Goal: Check status: Check status

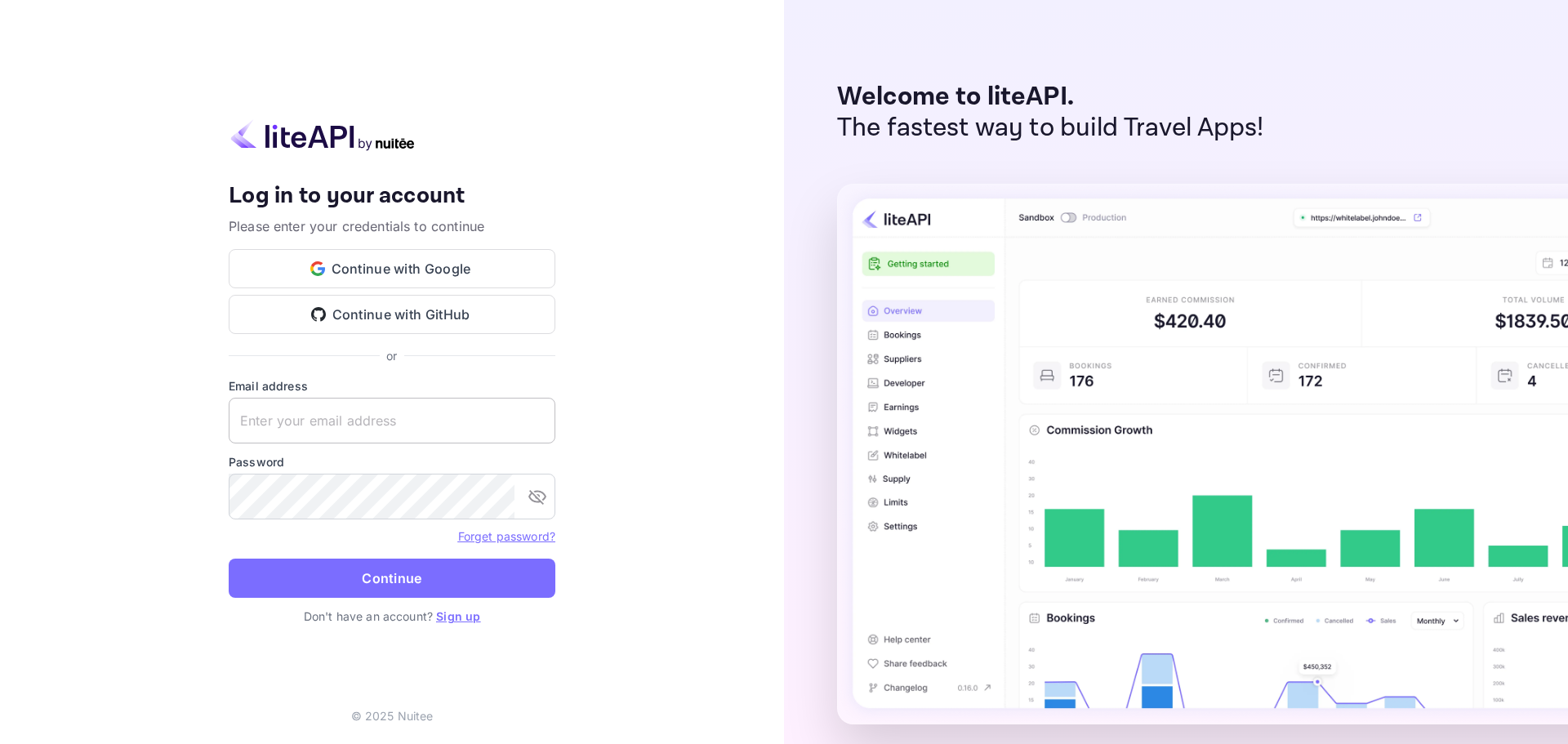
click at [381, 414] on input "text" at bounding box center [392, 420] width 326 height 46
paste input "[EMAIL_ADDRESS][DOMAIN_NAME]"
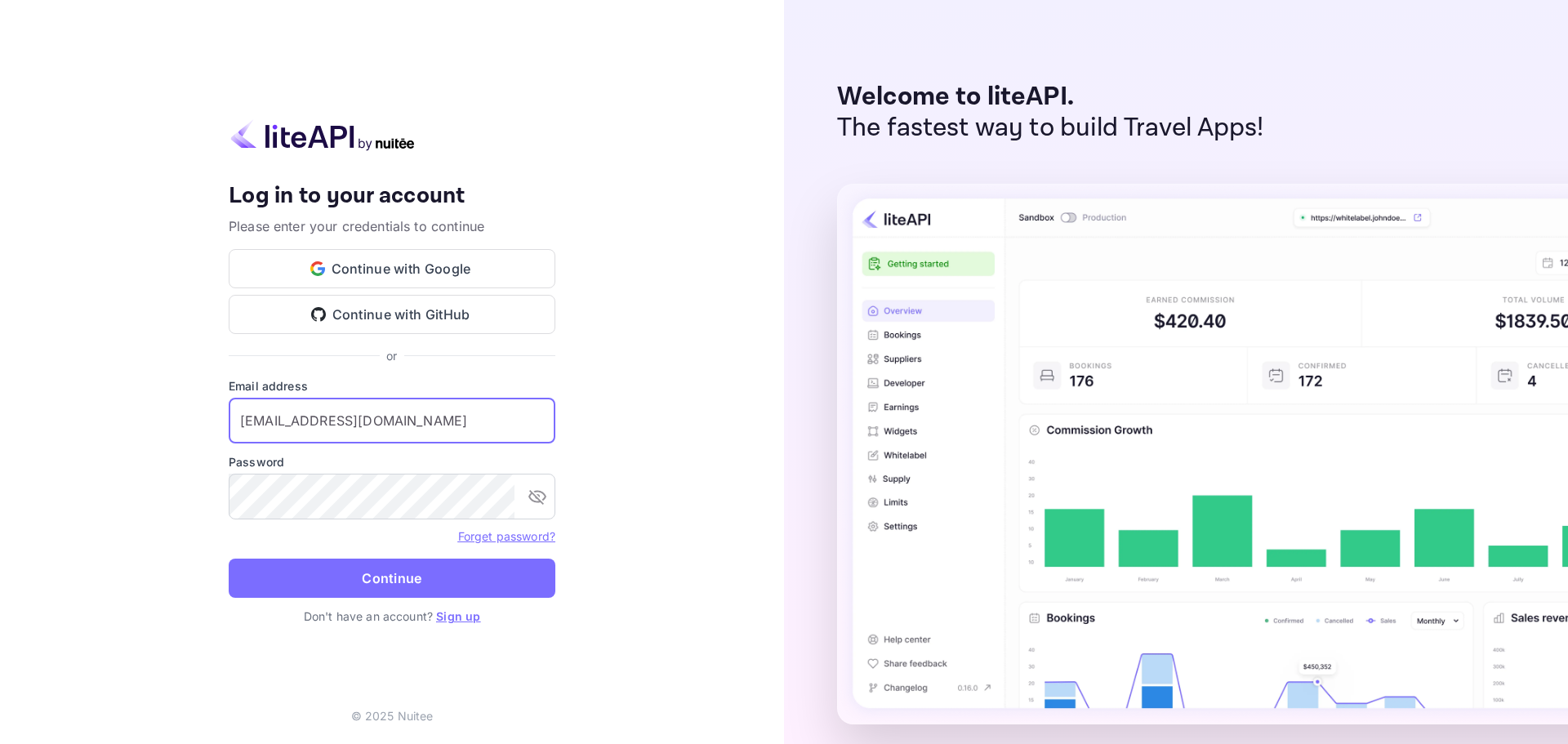
type input "[EMAIL_ADDRESS][DOMAIN_NAME]"
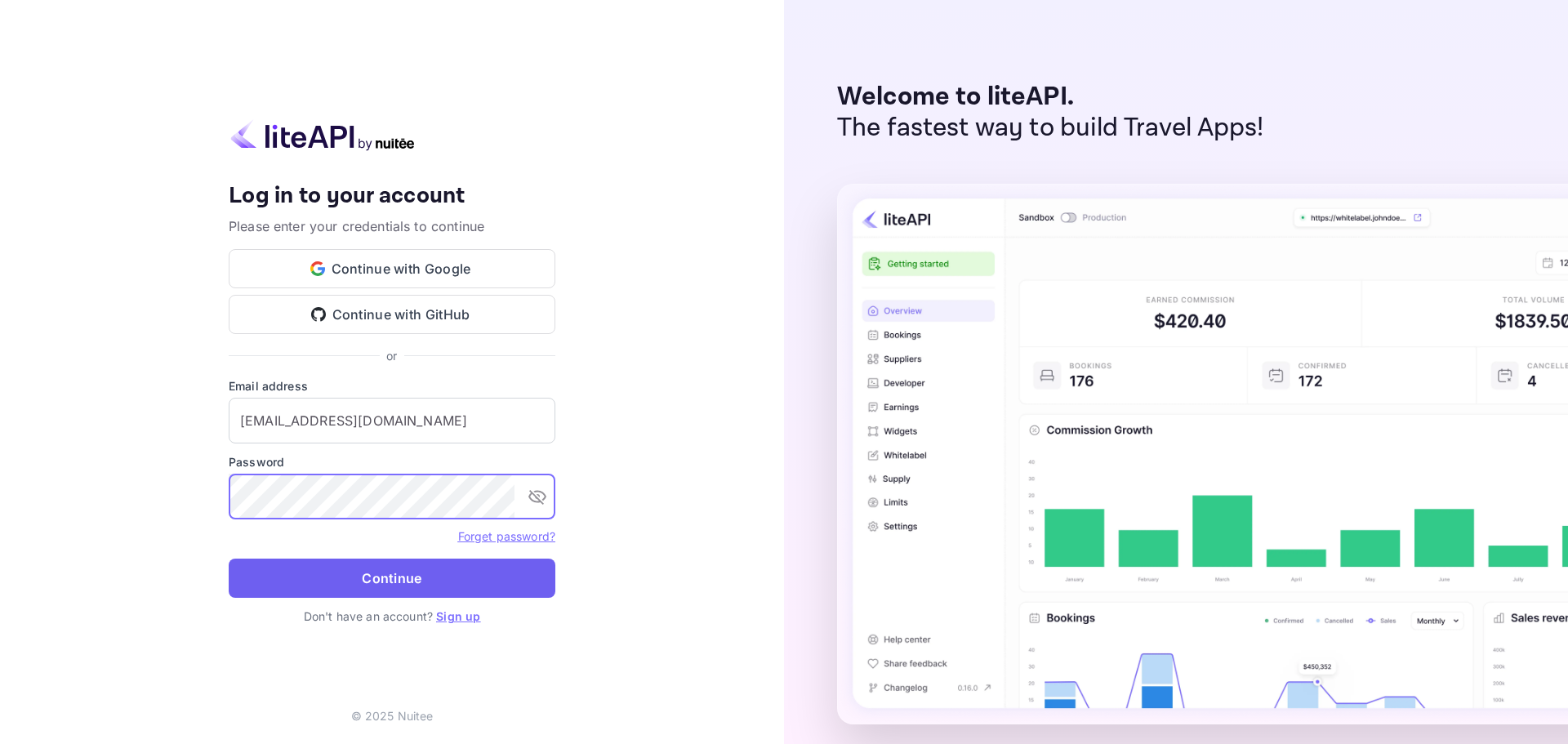
click at [374, 580] on button "Continue" at bounding box center [392, 579] width 326 height 39
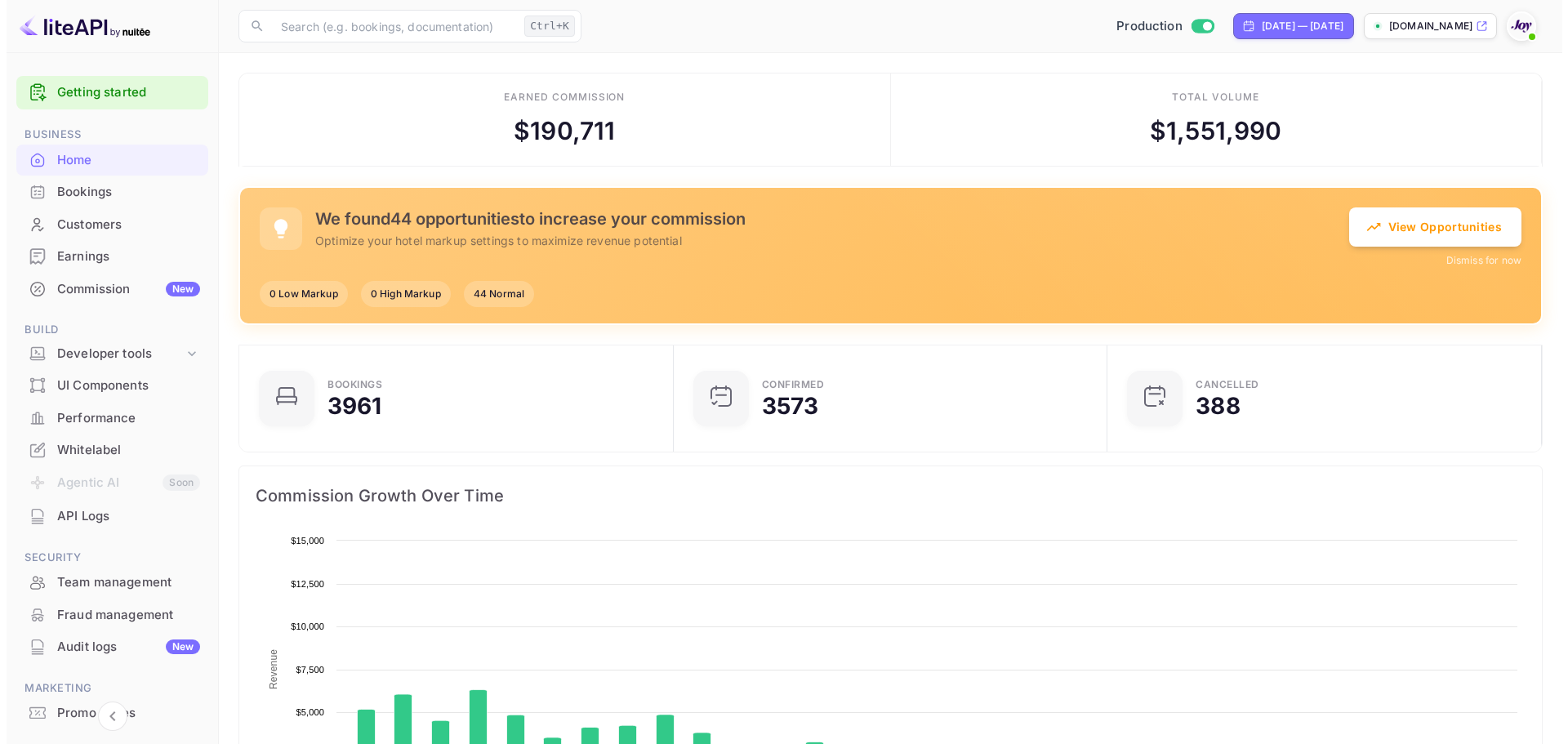
scroll to position [253, 411]
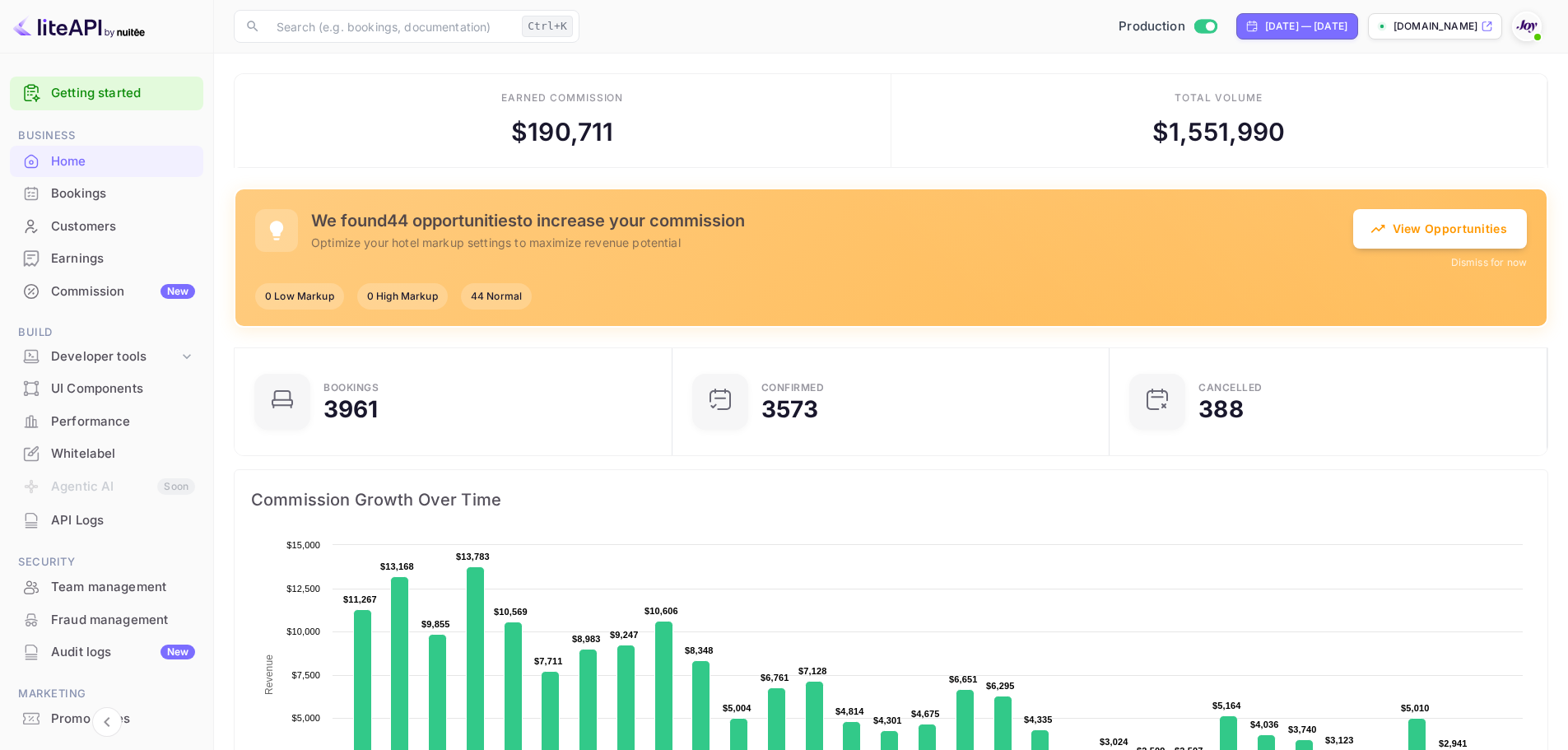
click at [66, 188] on div "Bookings" at bounding box center [123, 194] width 144 height 19
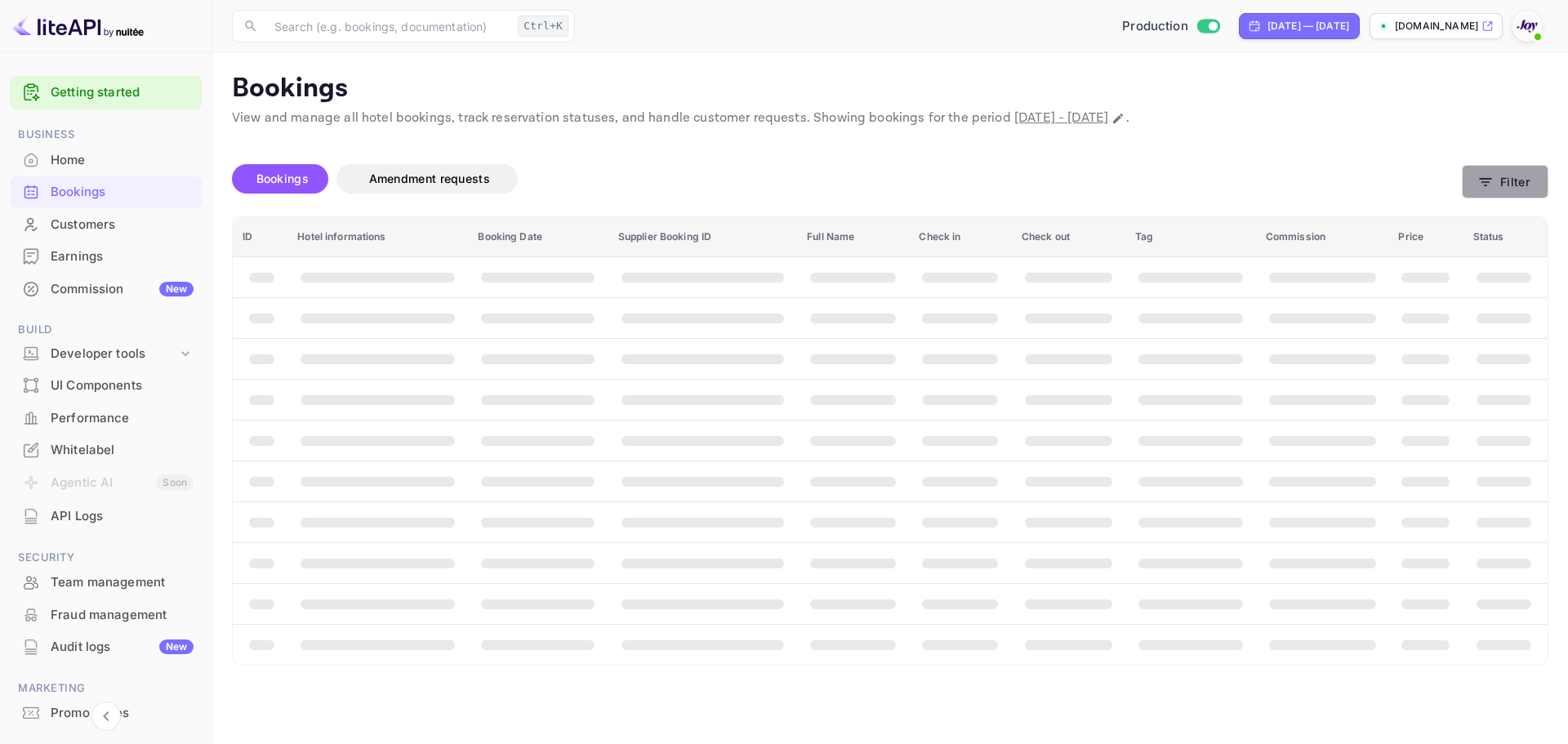
click at [1483, 189] on icon "button" at bounding box center [1486, 182] width 16 height 16
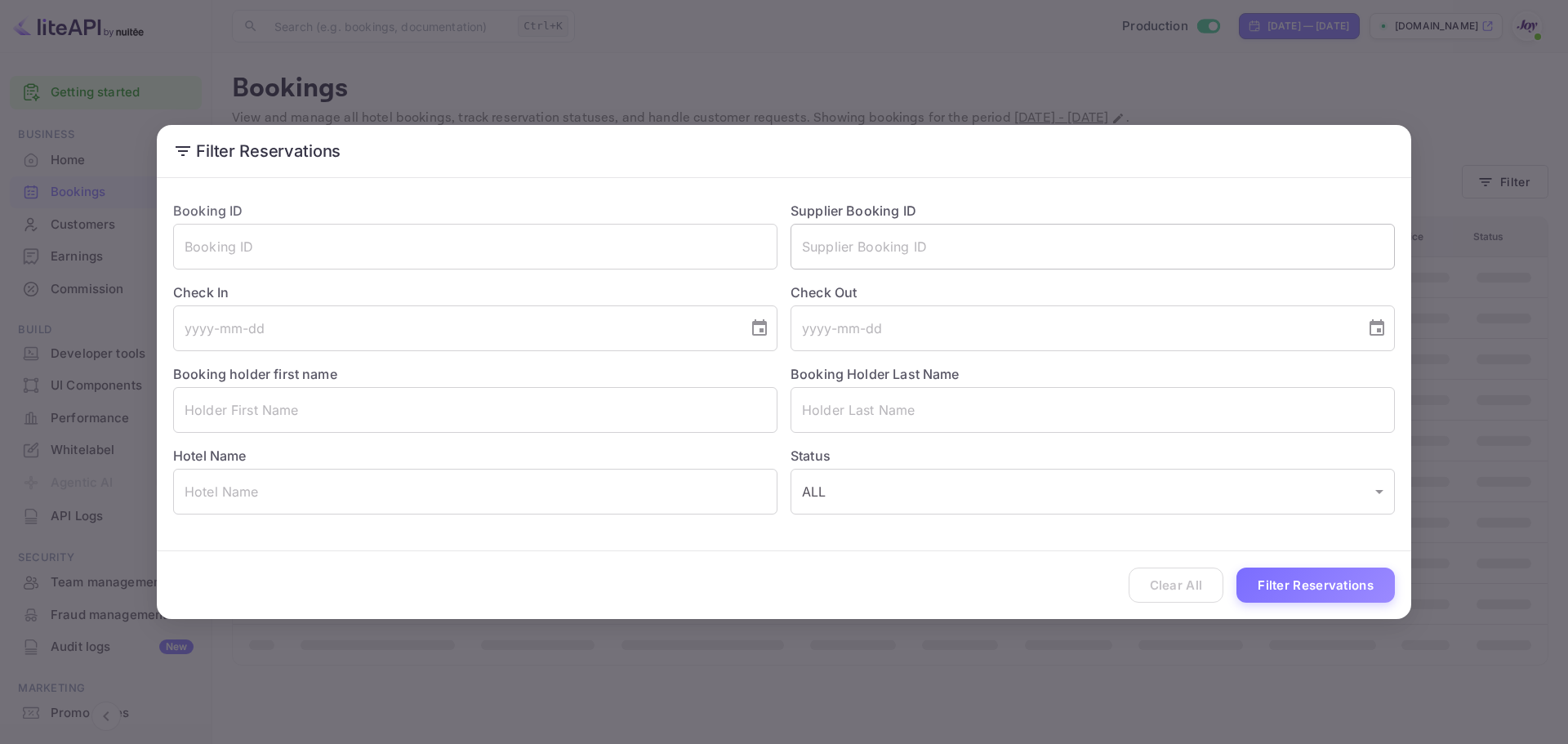
click at [858, 249] on input "text" at bounding box center [1093, 246] width 605 height 46
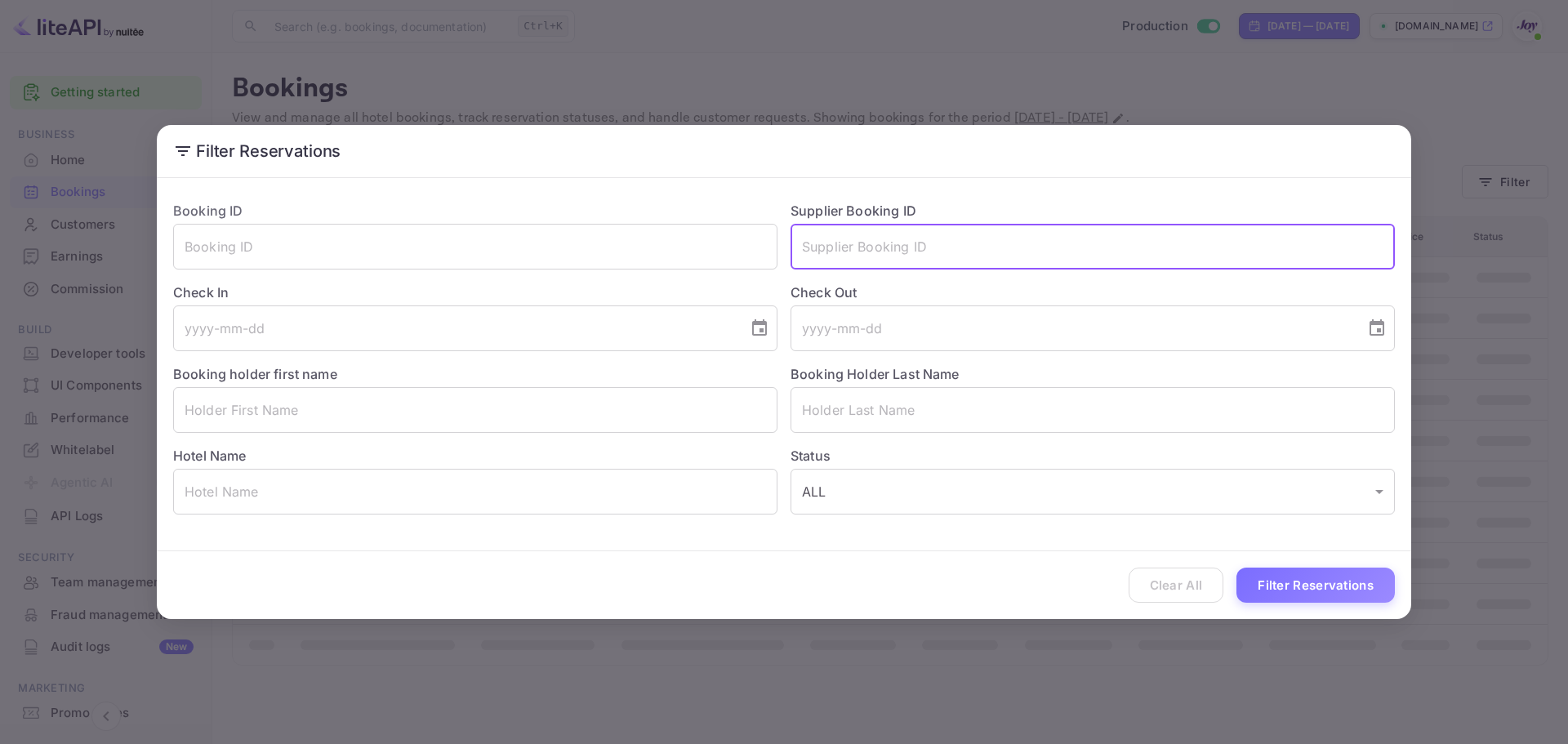
paste input "8893525"
type input "8893525"
click at [1288, 579] on button "Filter Reservations" at bounding box center [1316, 585] width 158 height 35
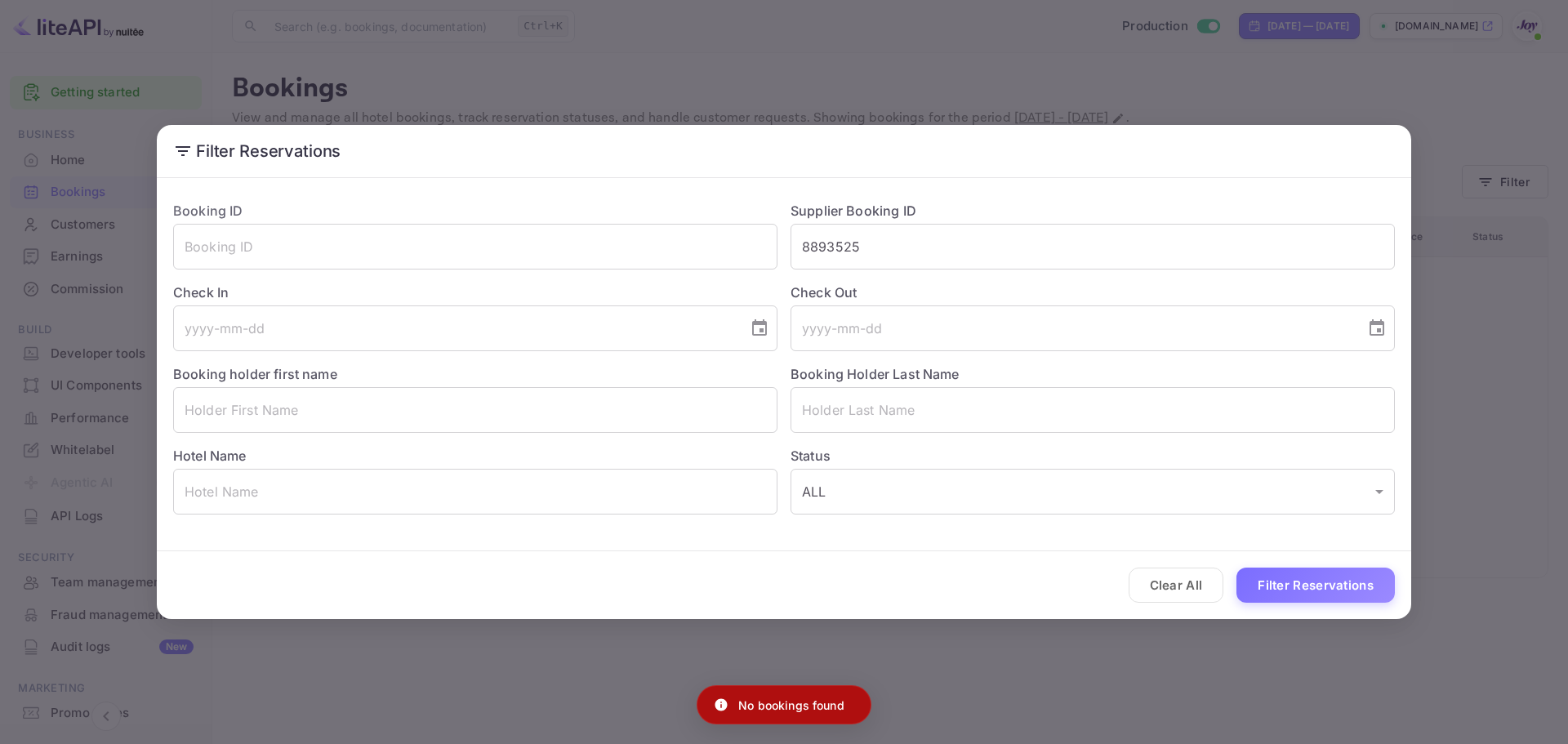
click at [1144, 79] on div "Filter Reservations Booking ID ​ Supplier Booking ID 8893525 ​ Check In ​ Check…" at bounding box center [784, 372] width 1568 height 744
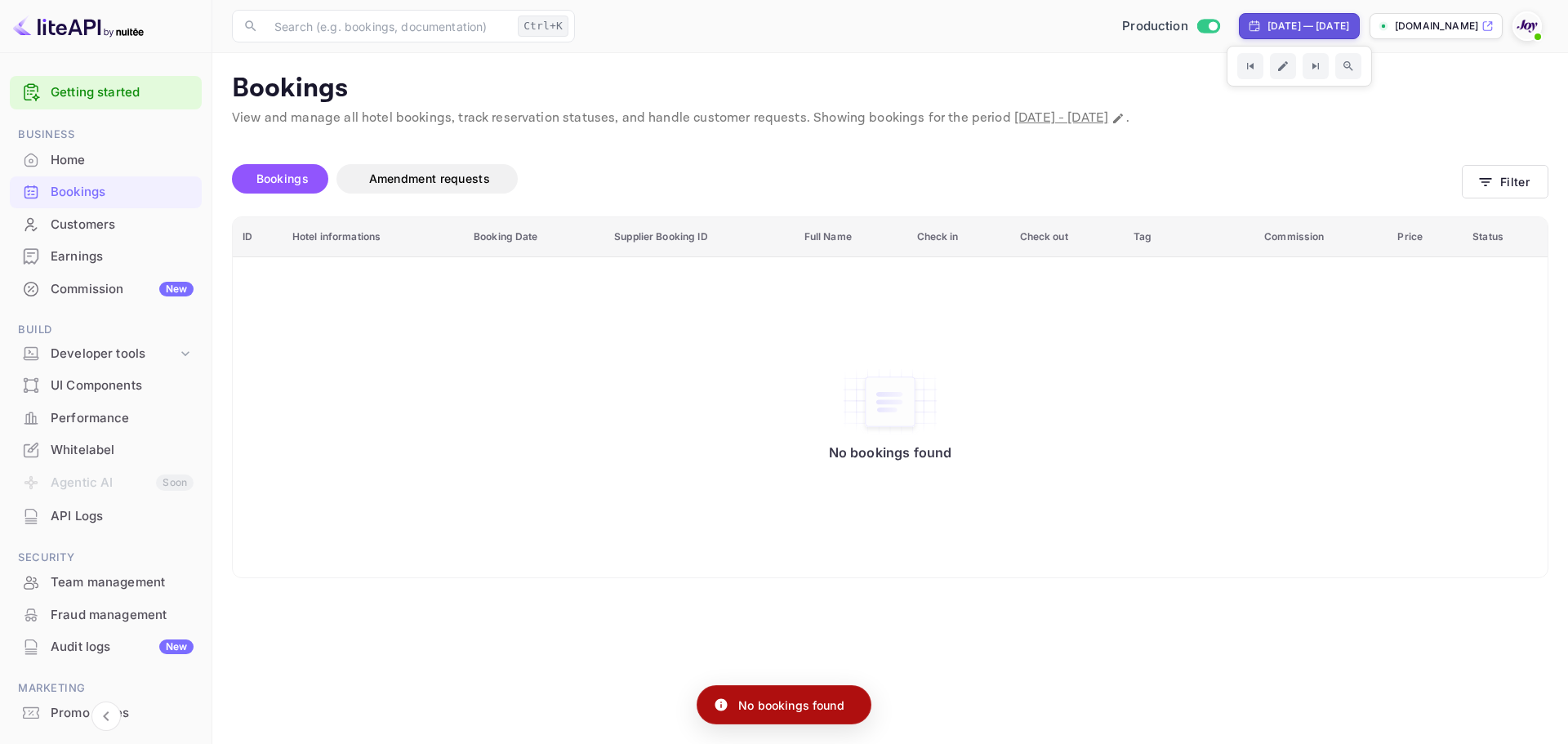
click at [1267, 22] on div "[DATE] — [DATE]" at bounding box center [1308, 26] width 81 height 14
select select "8"
select select "2025"
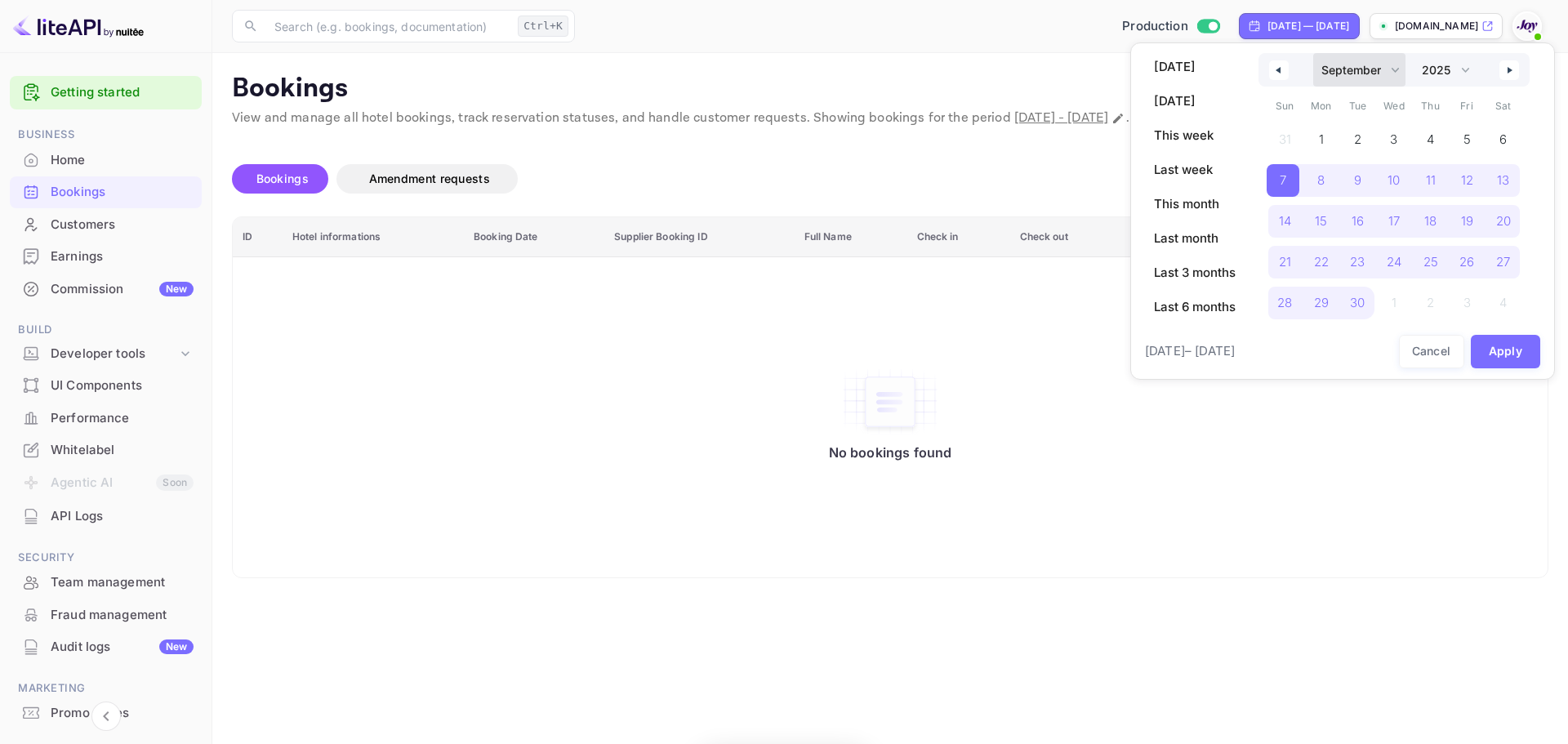
click at [1375, 67] on select "January February March April May June July August September October November De…" at bounding box center [1359, 69] width 92 height 33
click at [1313, 53] on select "January February March April May June July August September October November De…" at bounding box center [1359, 69] width 92 height 33
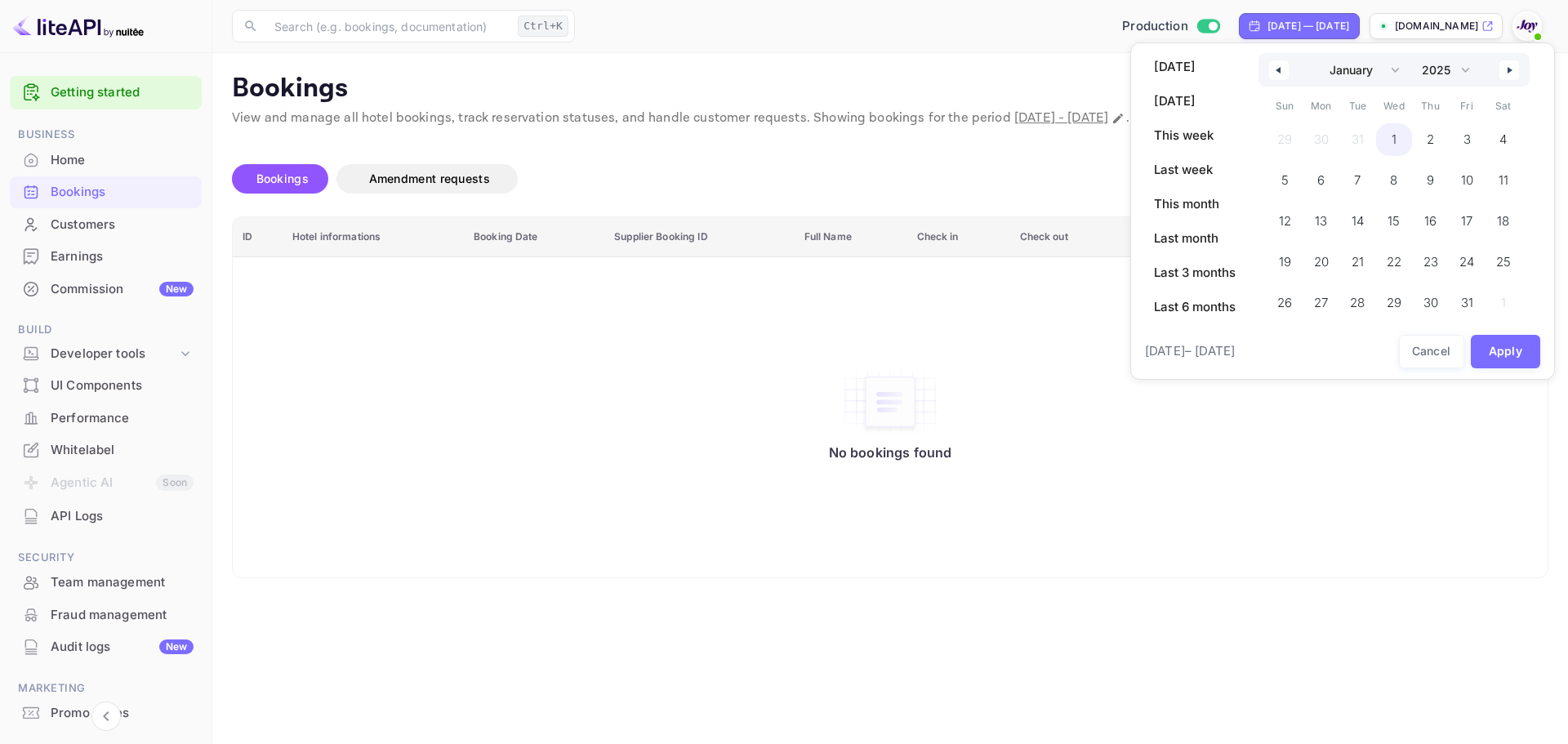
click at [1387, 136] on span "1" at bounding box center [1394, 140] width 37 height 33
click at [1516, 74] on button "button" at bounding box center [1510, 71] width 20 height 20
click at [1512, 73] on button "button" at bounding box center [1510, 71] width 20 height 20
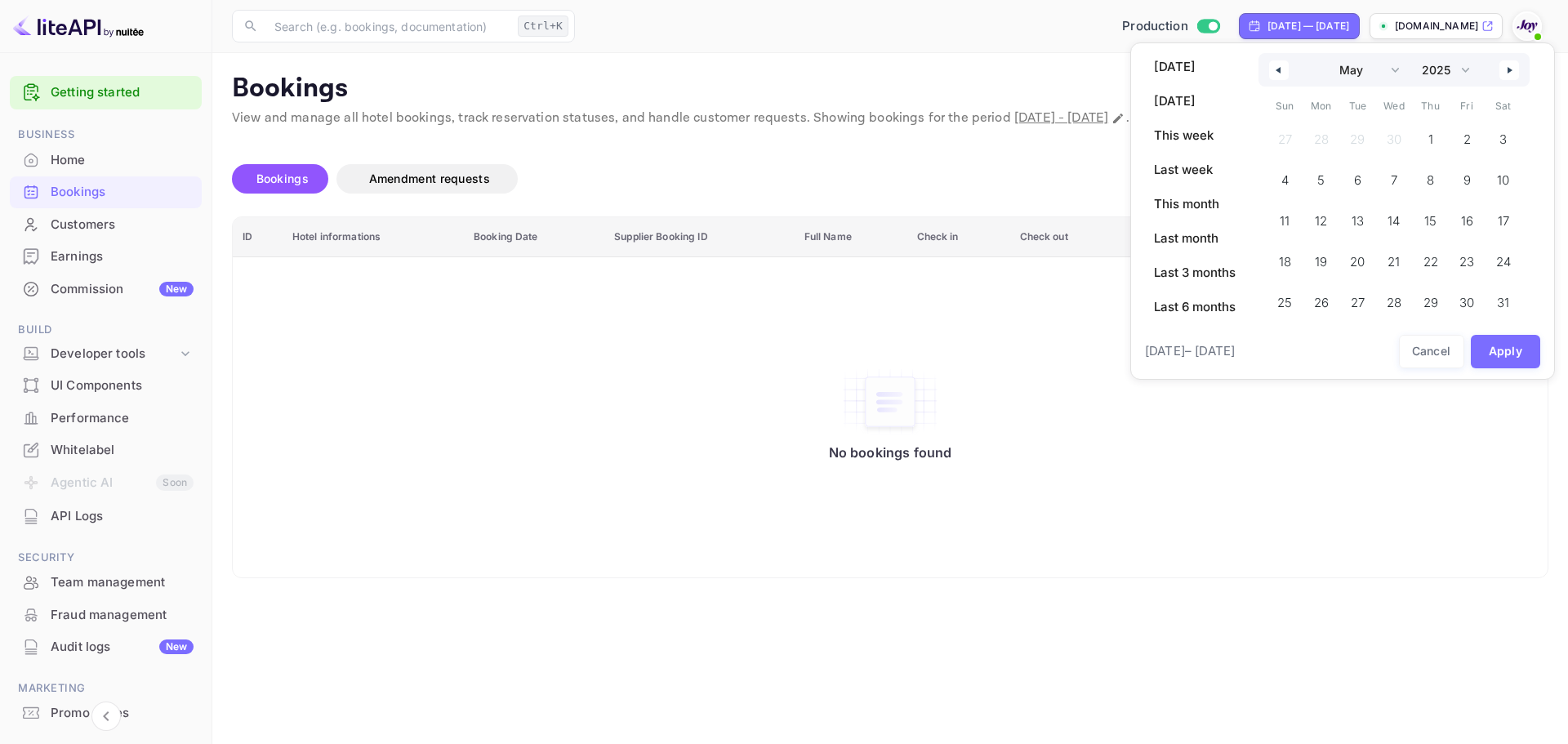
click at [1512, 73] on button "button" at bounding box center [1510, 71] width 20 height 20
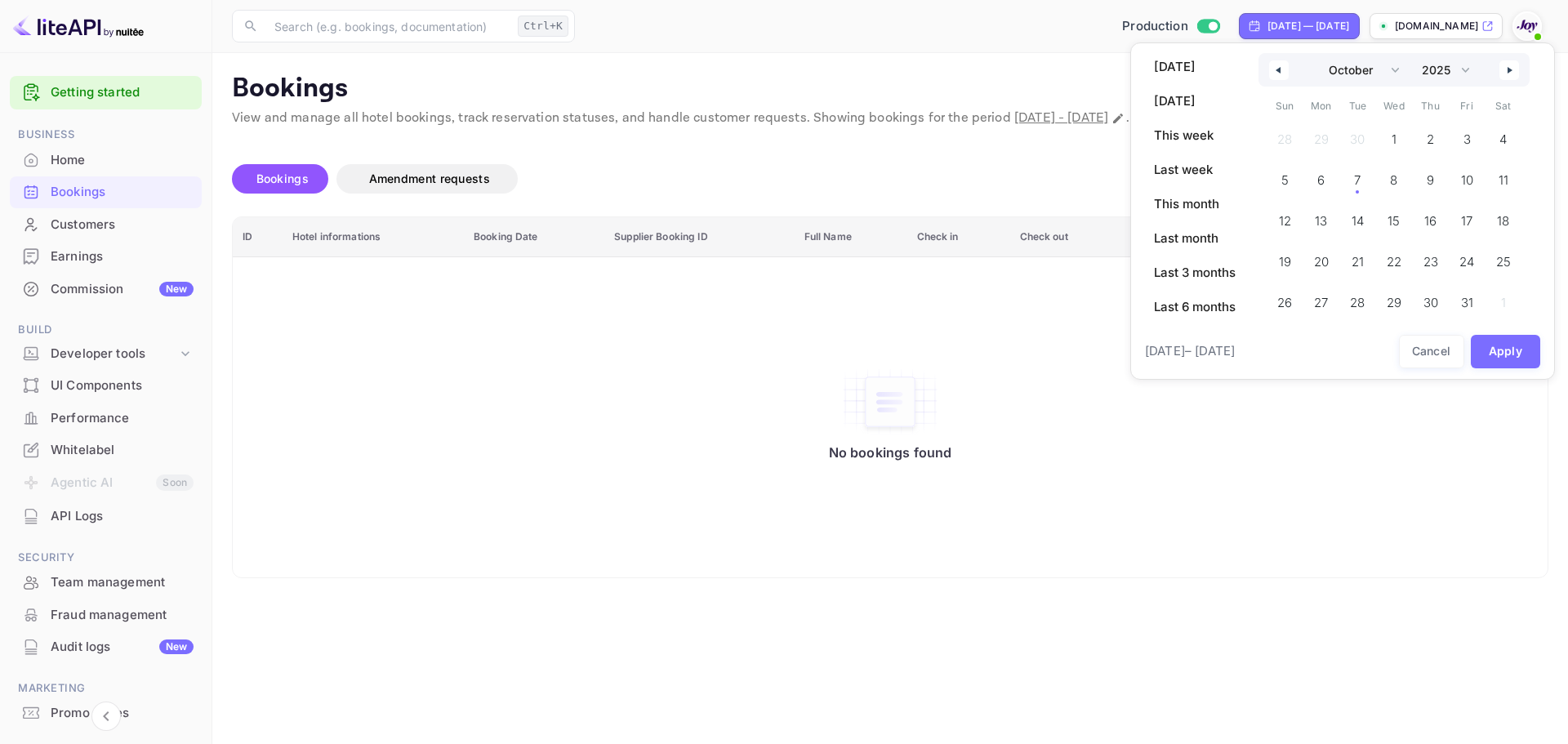
click at [1512, 73] on button "button" at bounding box center [1510, 71] width 20 height 20
select select "0"
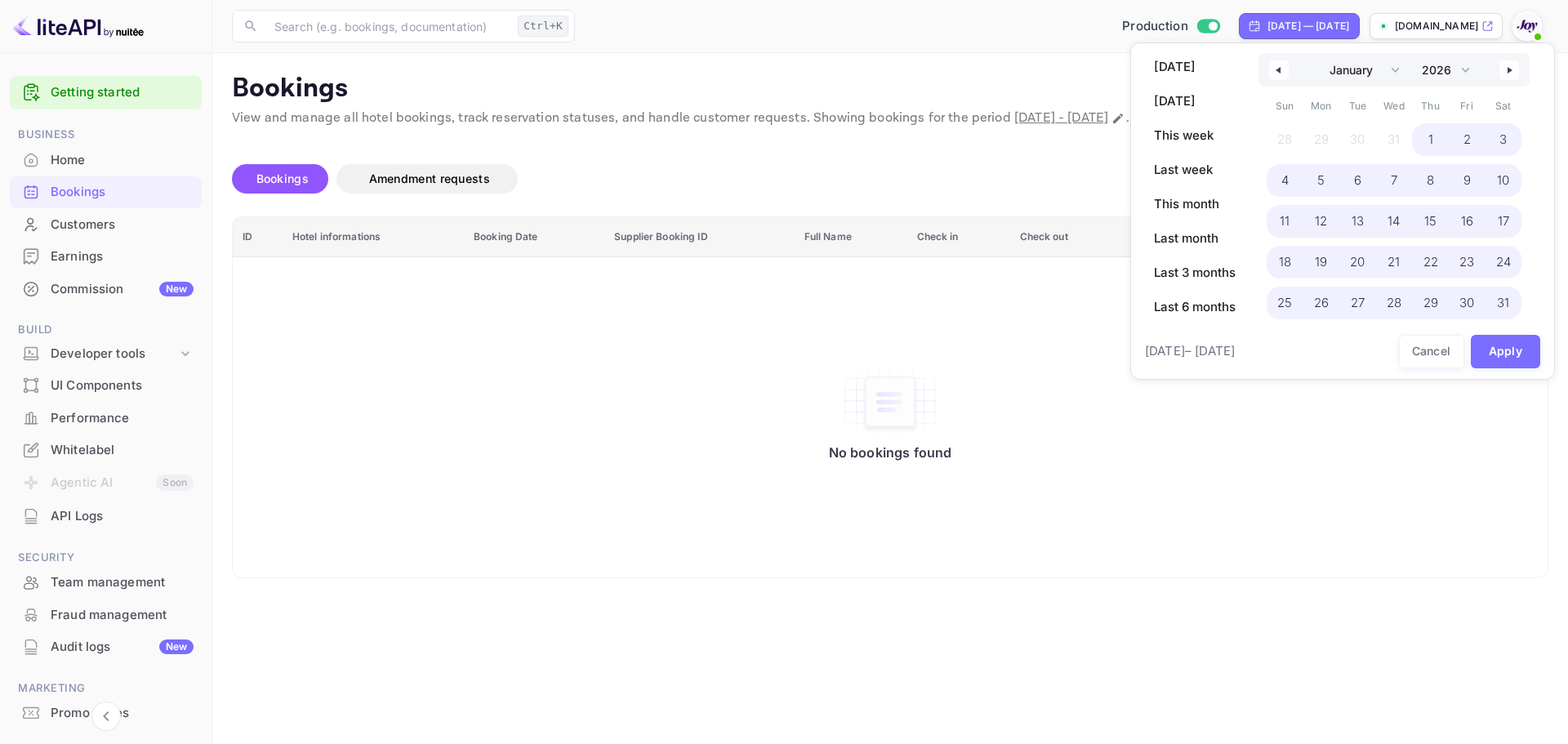
click at [1514, 302] on span "31" at bounding box center [1503, 303] width 37 height 33
select select "2025"
click at [1510, 358] on button "Apply" at bounding box center [1506, 351] width 71 height 33
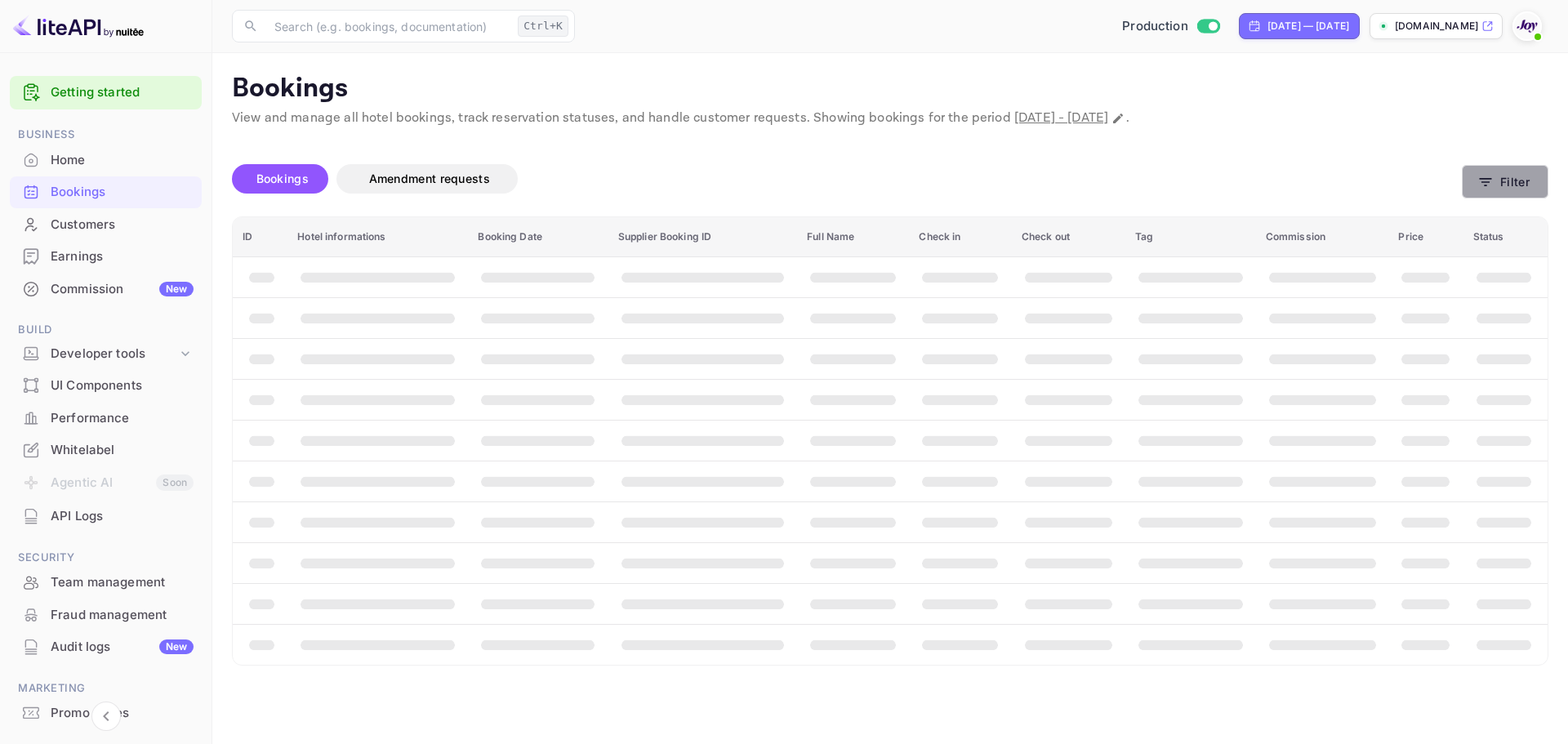
click at [1493, 191] on button "Filter" at bounding box center [1505, 181] width 87 height 33
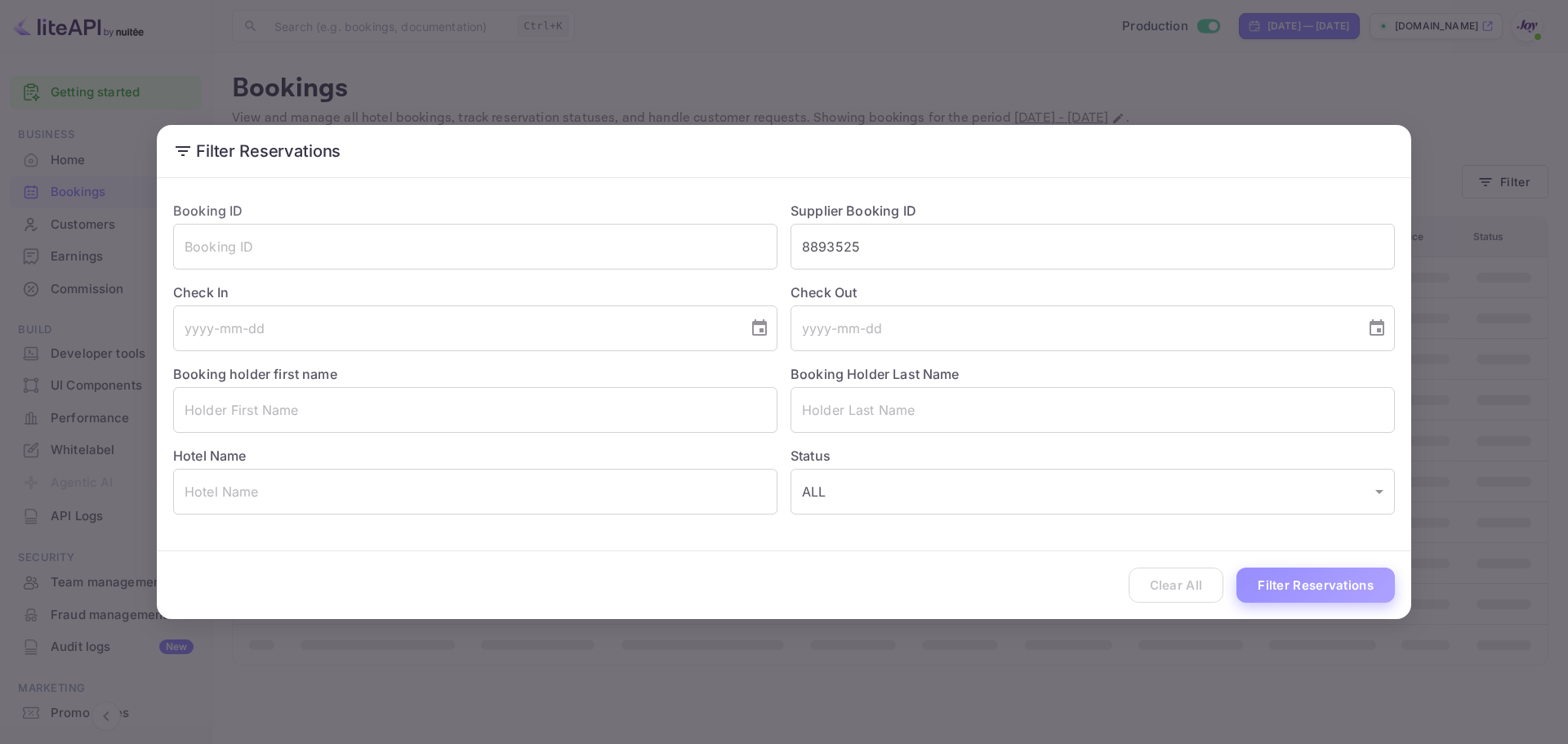
click at [1309, 594] on button "Filter Reservations" at bounding box center [1316, 585] width 158 height 35
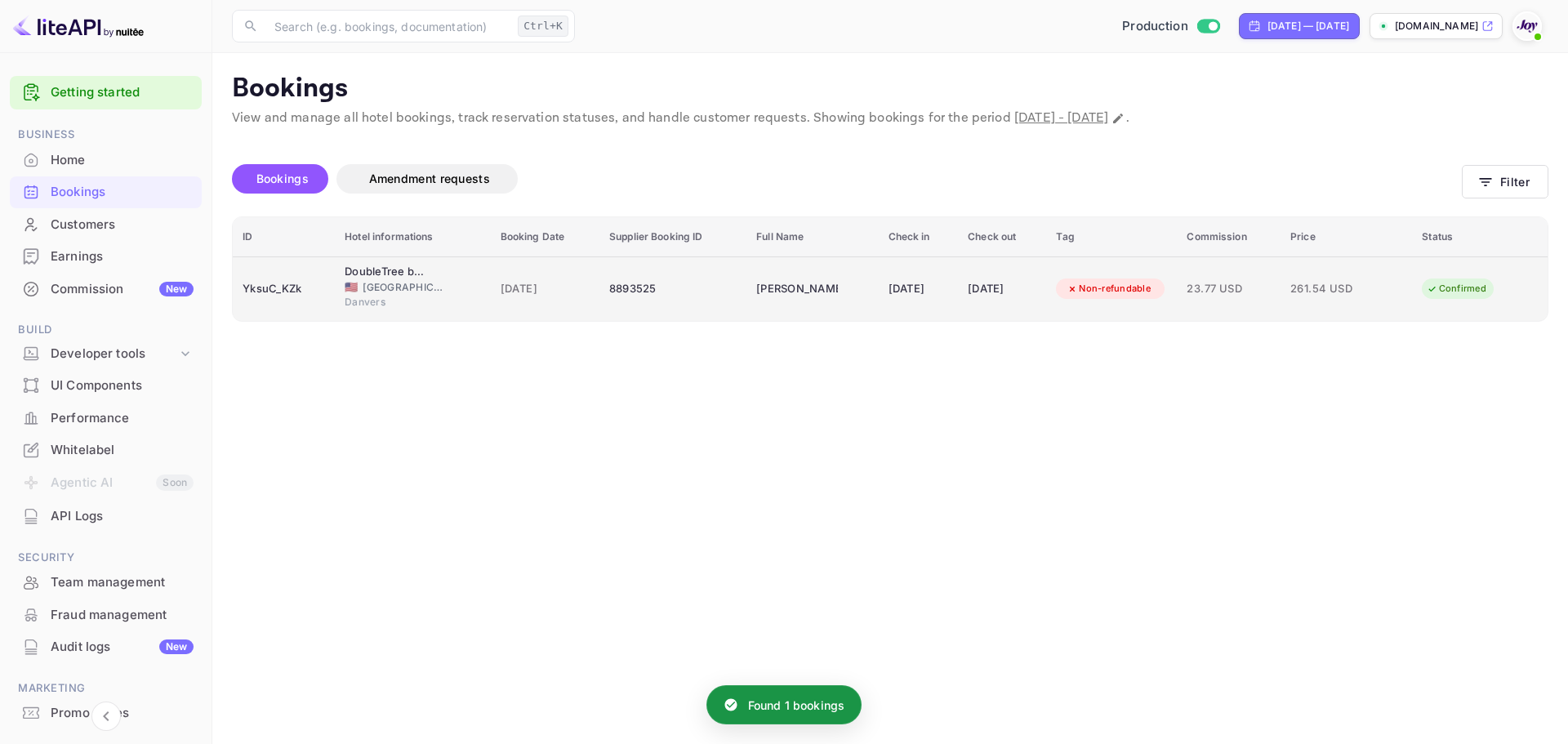
click at [699, 285] on div "8893525" at bounding box center [673, 289] width 127 height 26
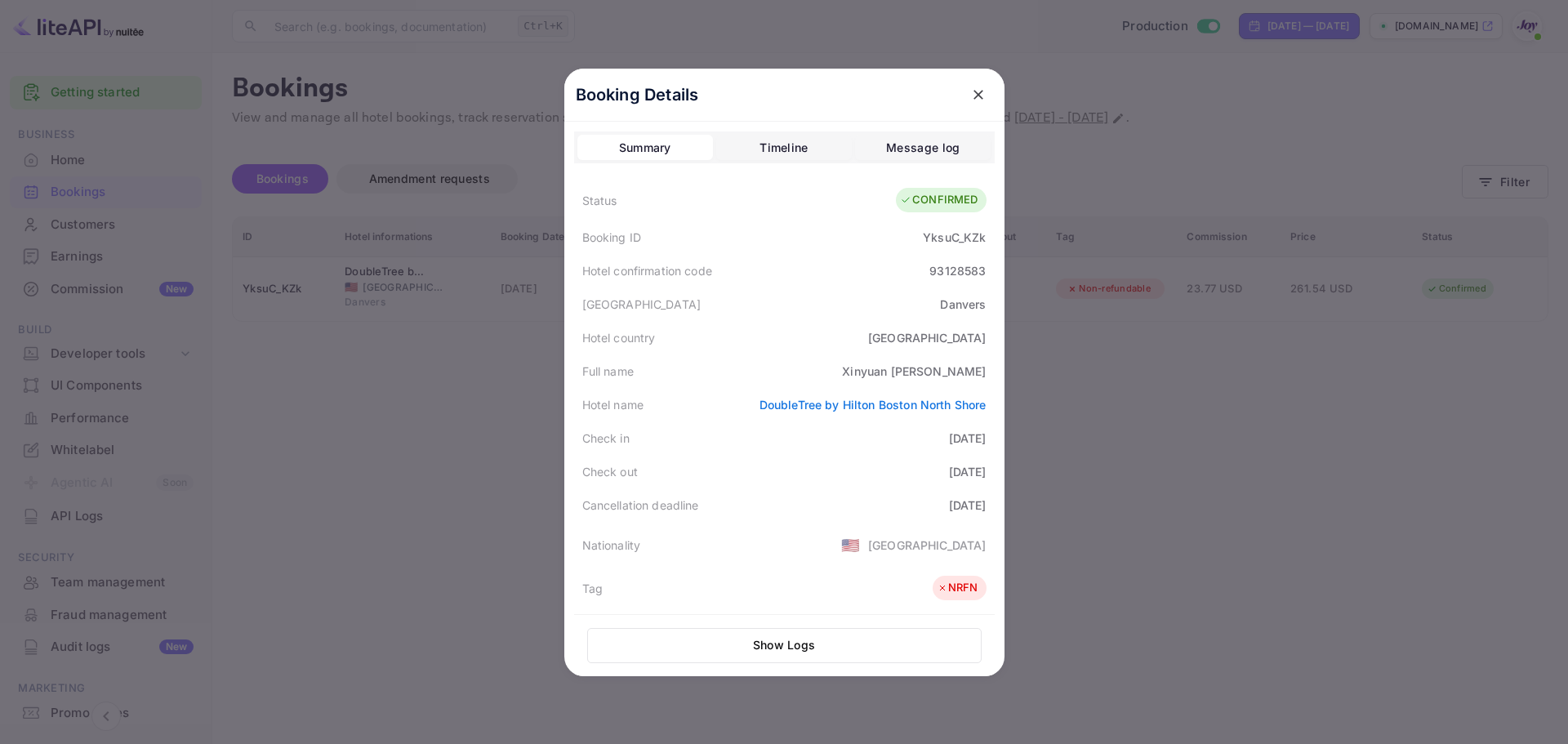
drag, startPoint x: 184, startPoint y: 287, endPoint x: 174, endPoint y: 265, distance: 24.2
click at [184, 287] on div at bounding box center [784, 372] width 1568 height 744
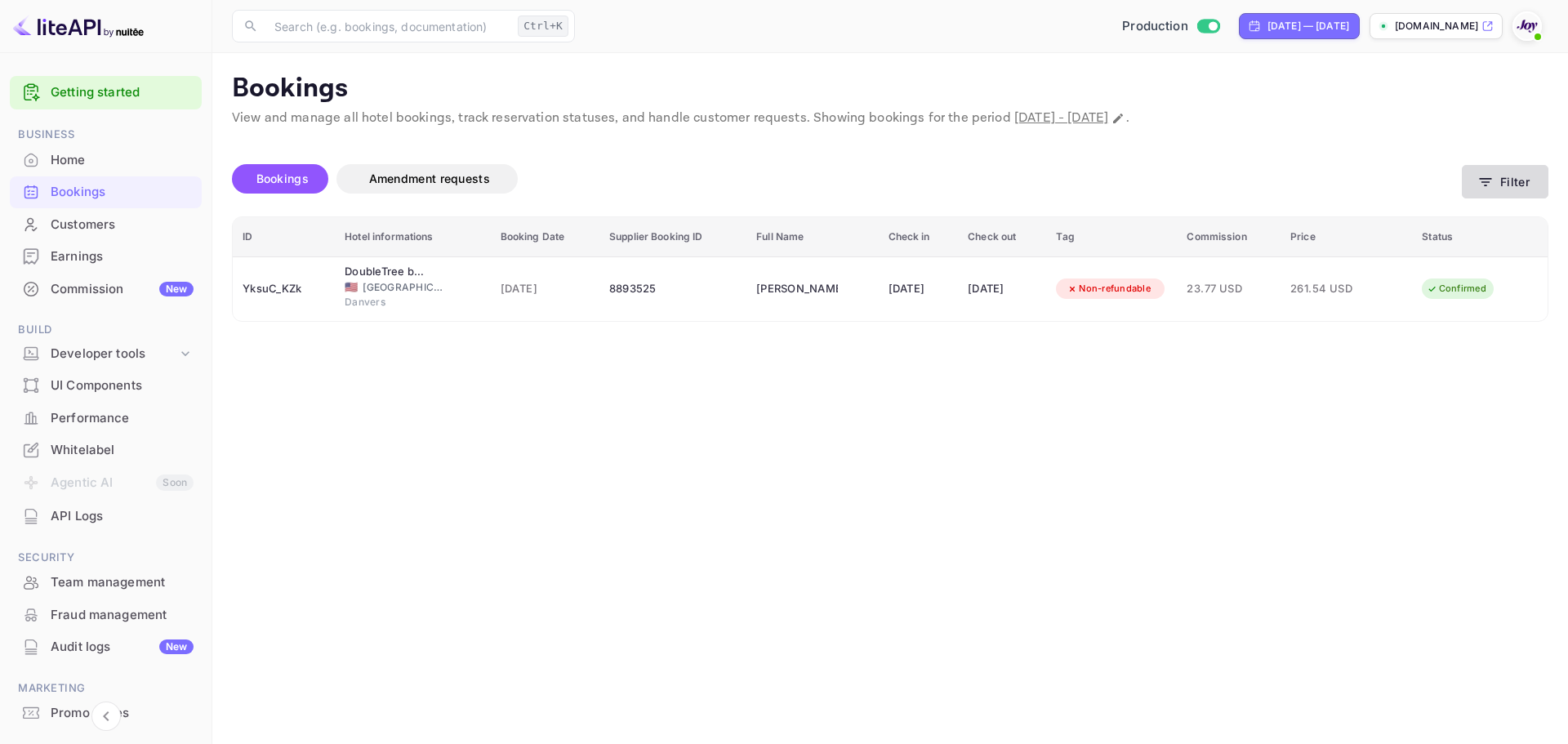
click at [1512, 185] on button "Filter" at bounding box center [1505, 181] width 87 height 33
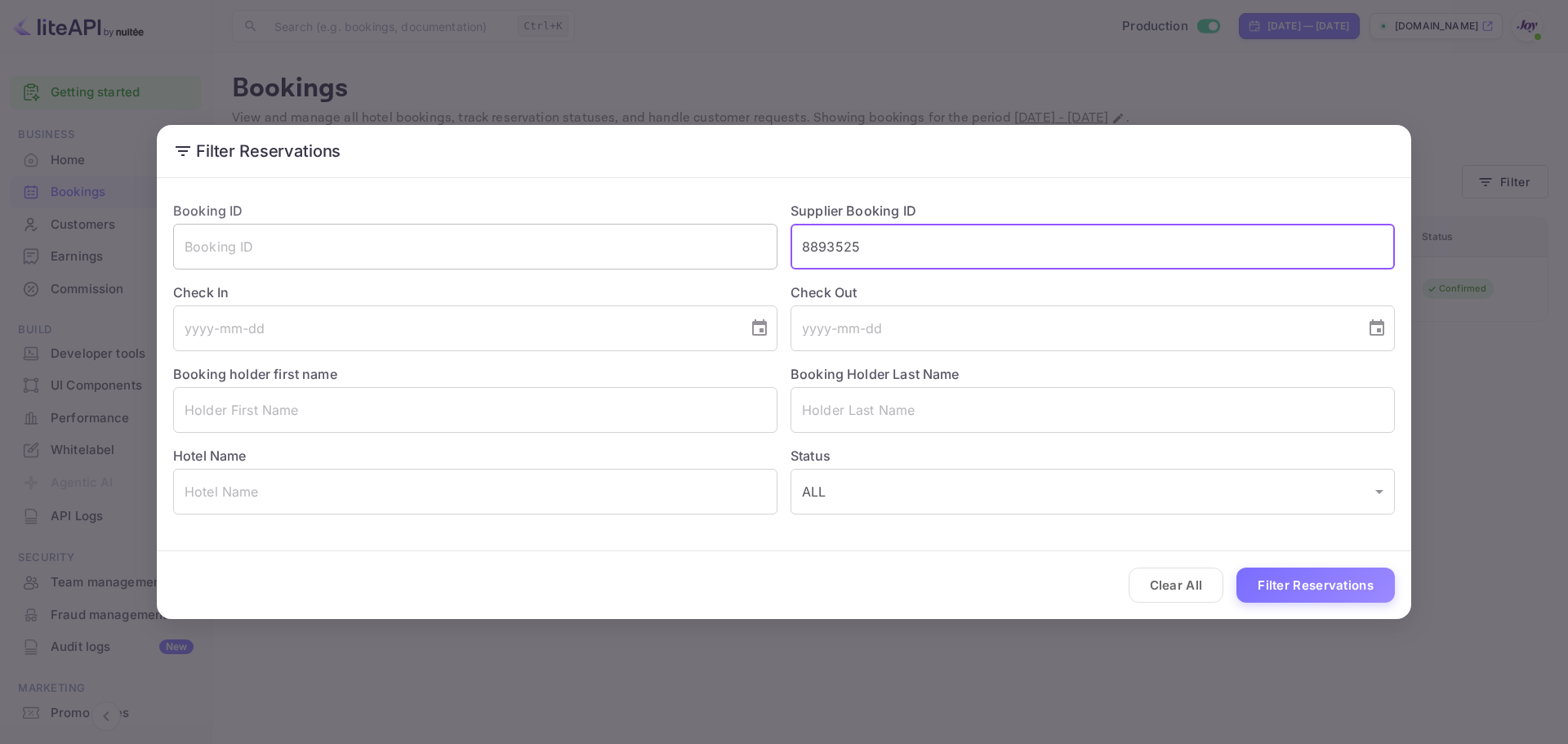
drag, startPoint x: 919, startPoint y: 254, endPoint x: 714, endPoint y: 261, distance: 205.1
click at [714, 261] on div "Booking ID ​ Supplier Booking ID 8893525 ​ Check In ​ Check Out ​ Booking holde…" at bounding box center [777, 351] width 1235 height 326
paste input "9422854"
type input "9422854"
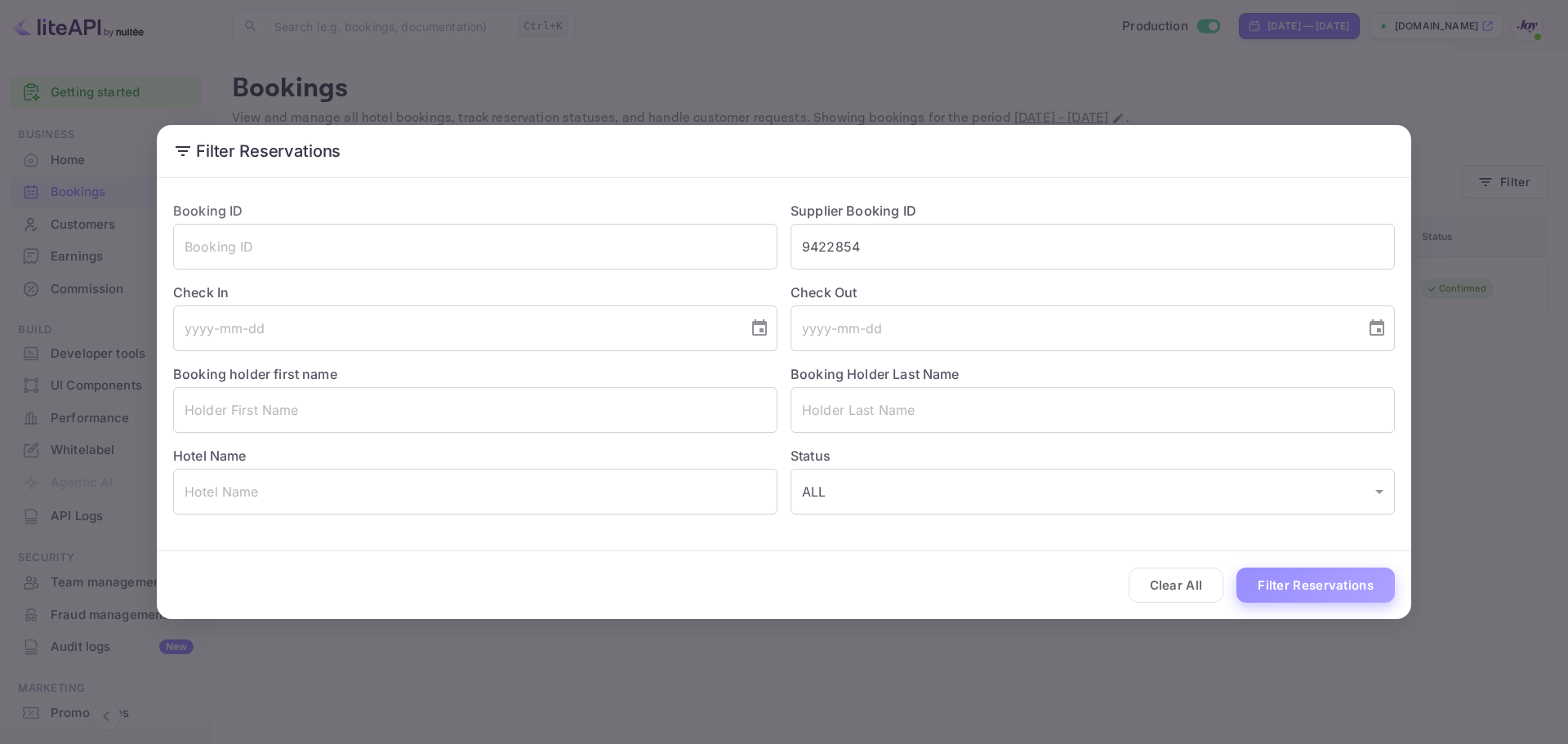
click at [1326, 580] on button "Filter Reservations" at bounding box center [1316, 585] width 158 height 35
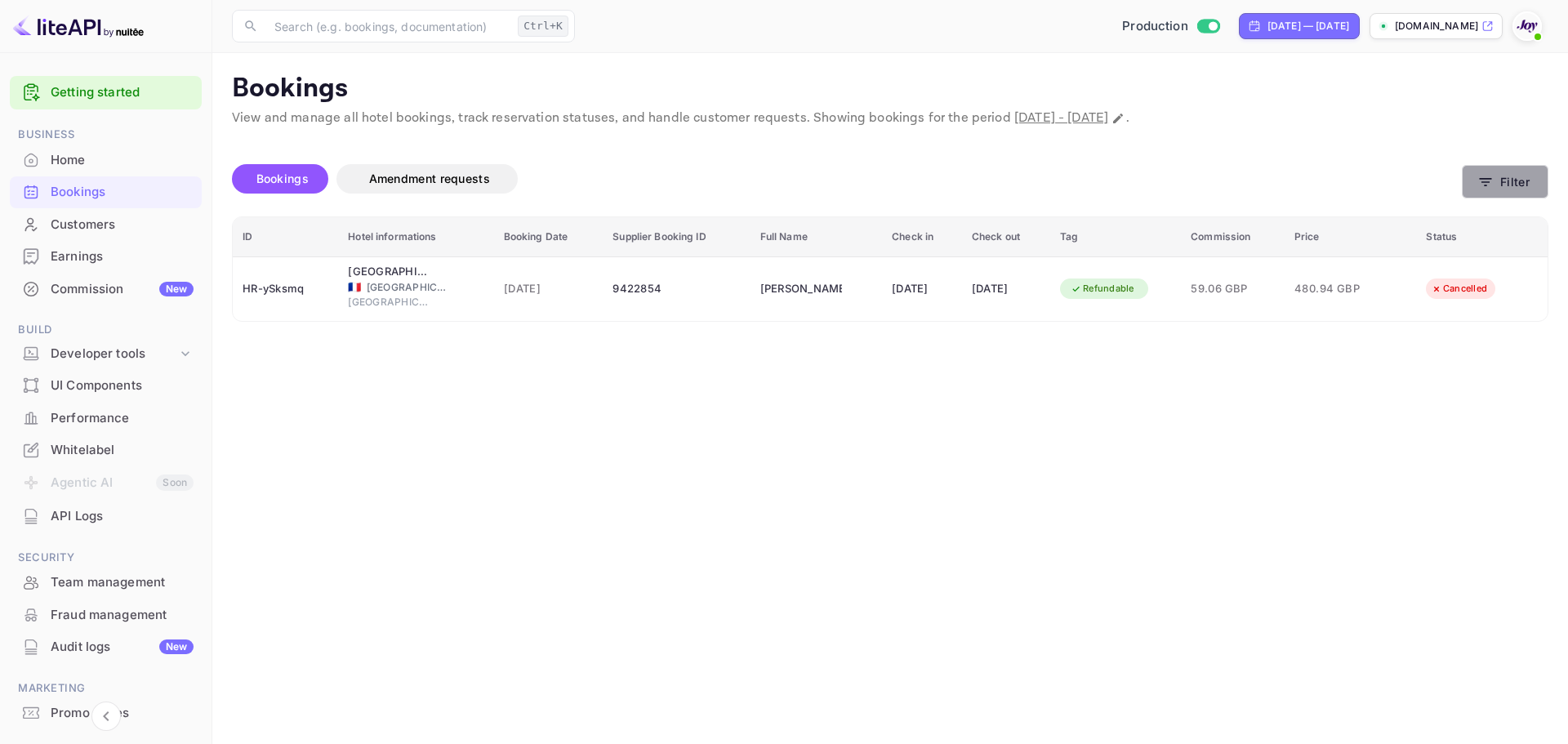
click at [1518, 188] on button "Filter" at bounding box center [1505, 181] width 87 height 33
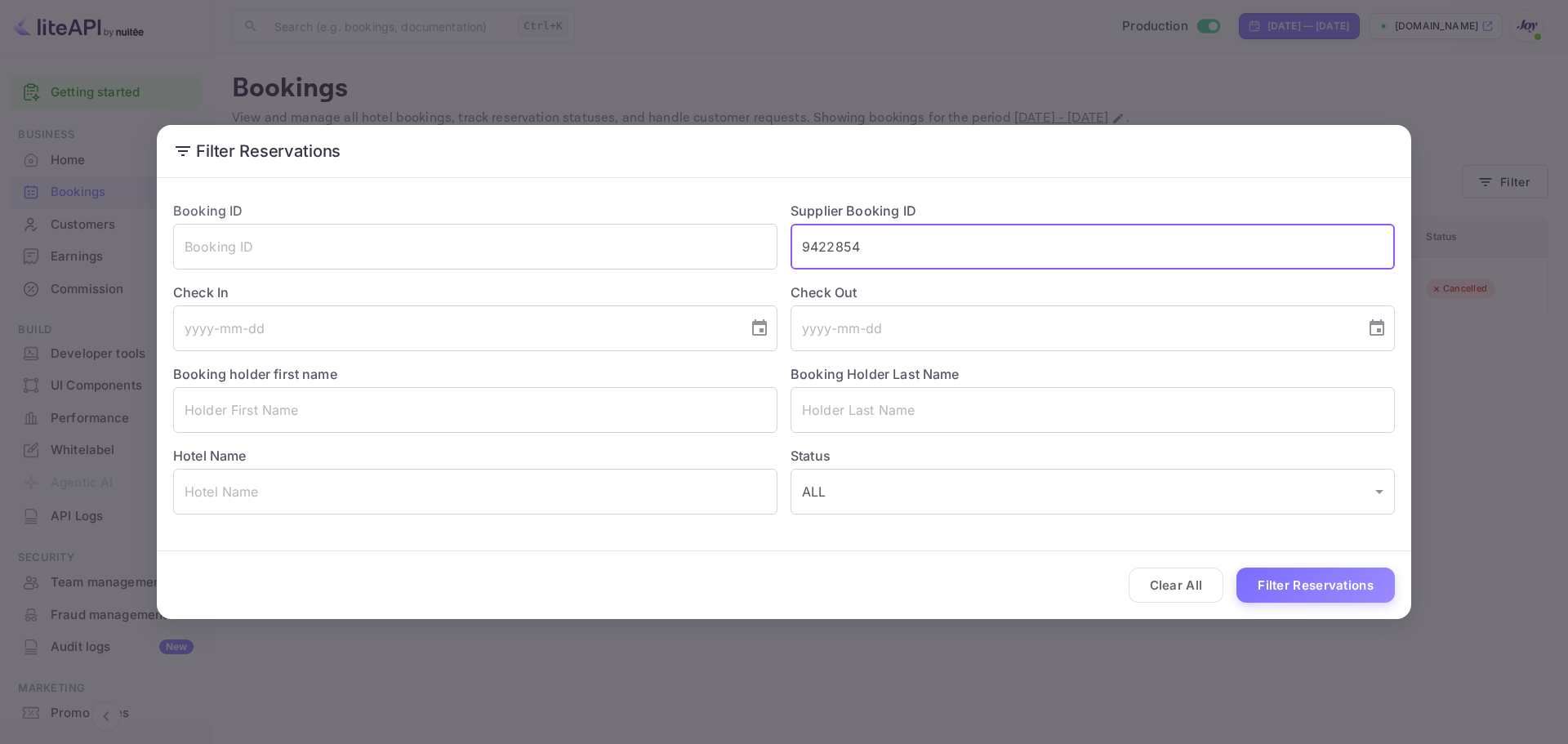
click at [1134, 257] on input "9422854" at bounding box center [1093, 246] width 605 height 46
click at [1133, 258] on input "9422854" at bounding box center [1093, 246] width 605 height 46
paste input "8735576"
type input "8735576"
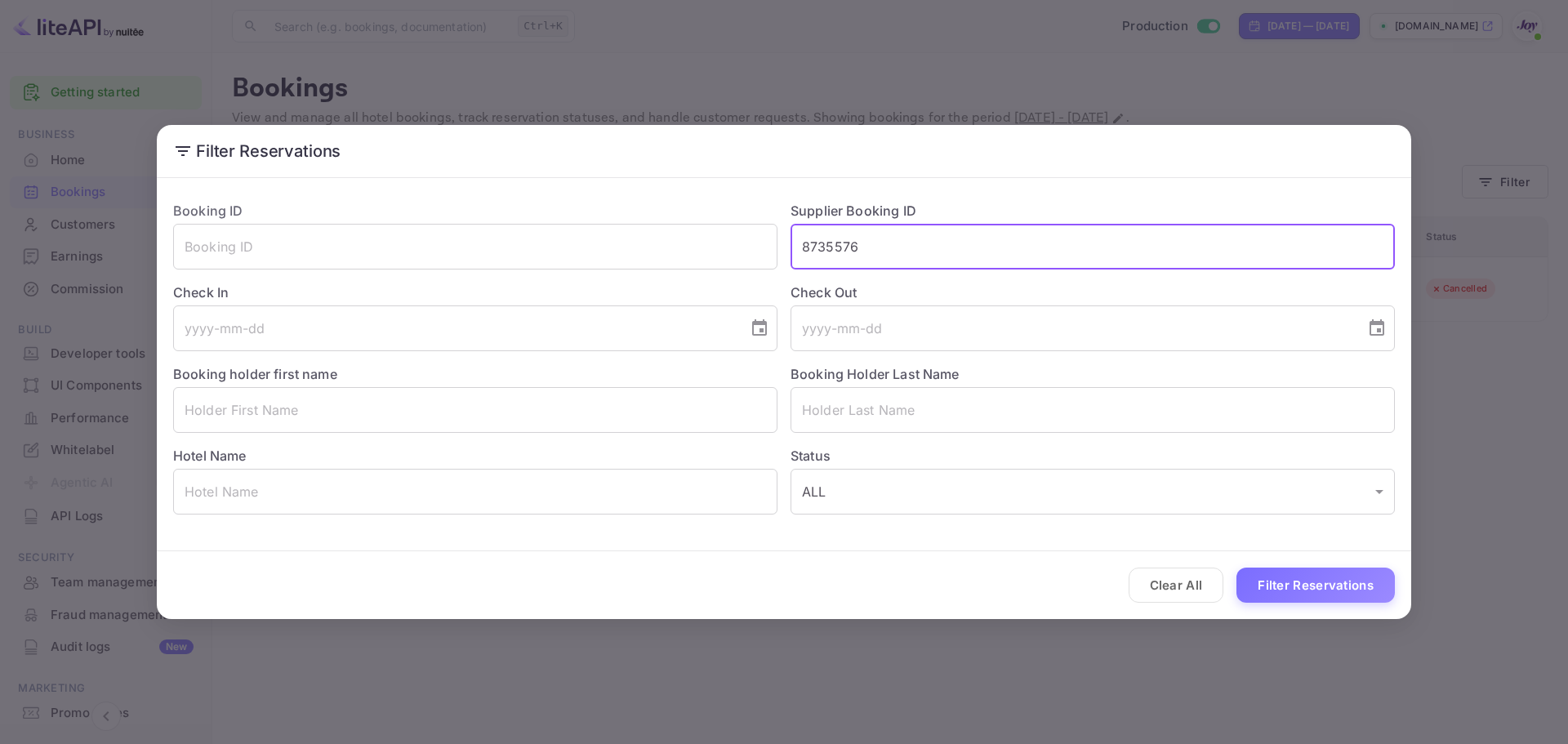
click at [1331, 585] on button "Filter Reservations" at bounding box center [1316, 585] width 158 height 35
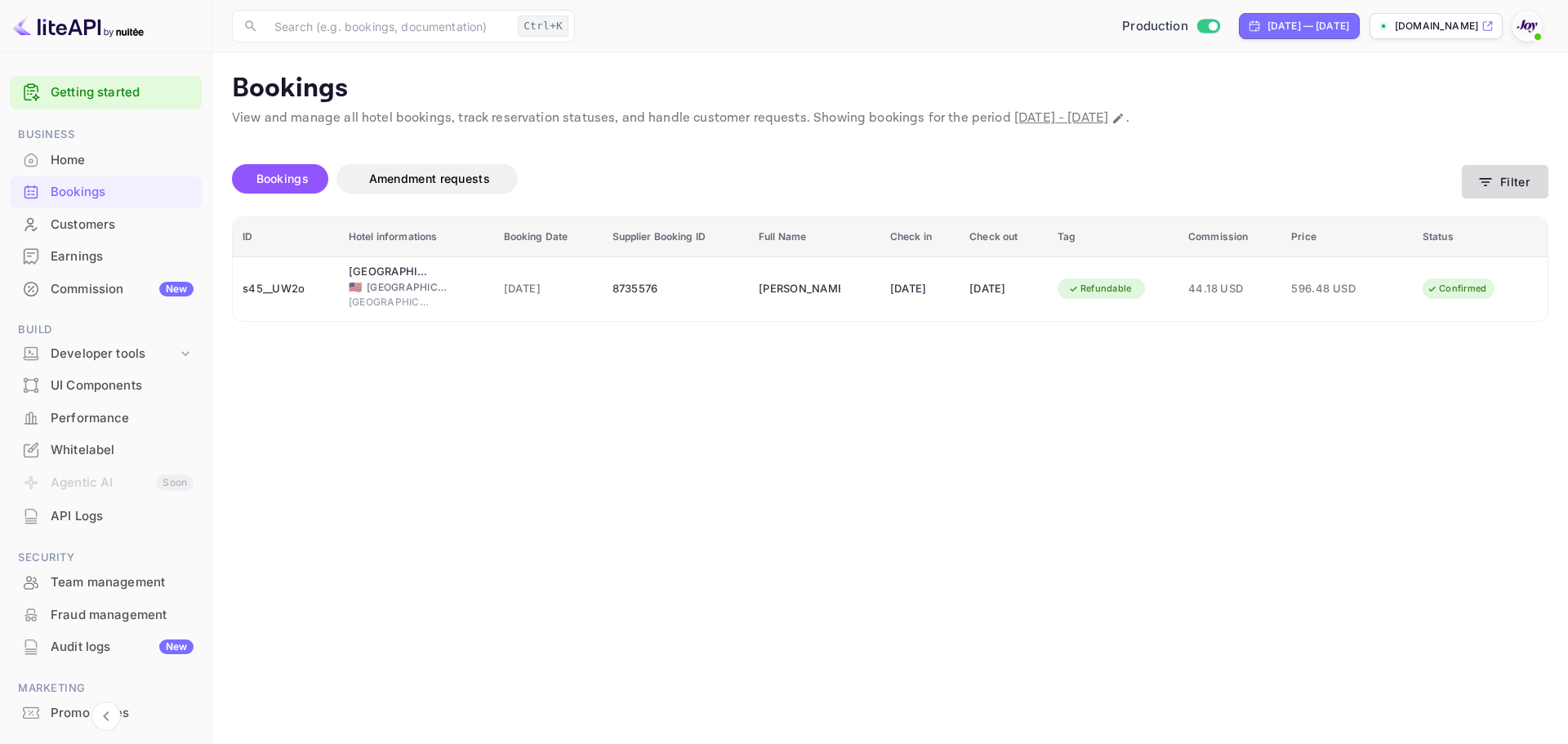
click at [1478, 184] on icon "button" at bounding box center [1486, 182] width 16 height 16
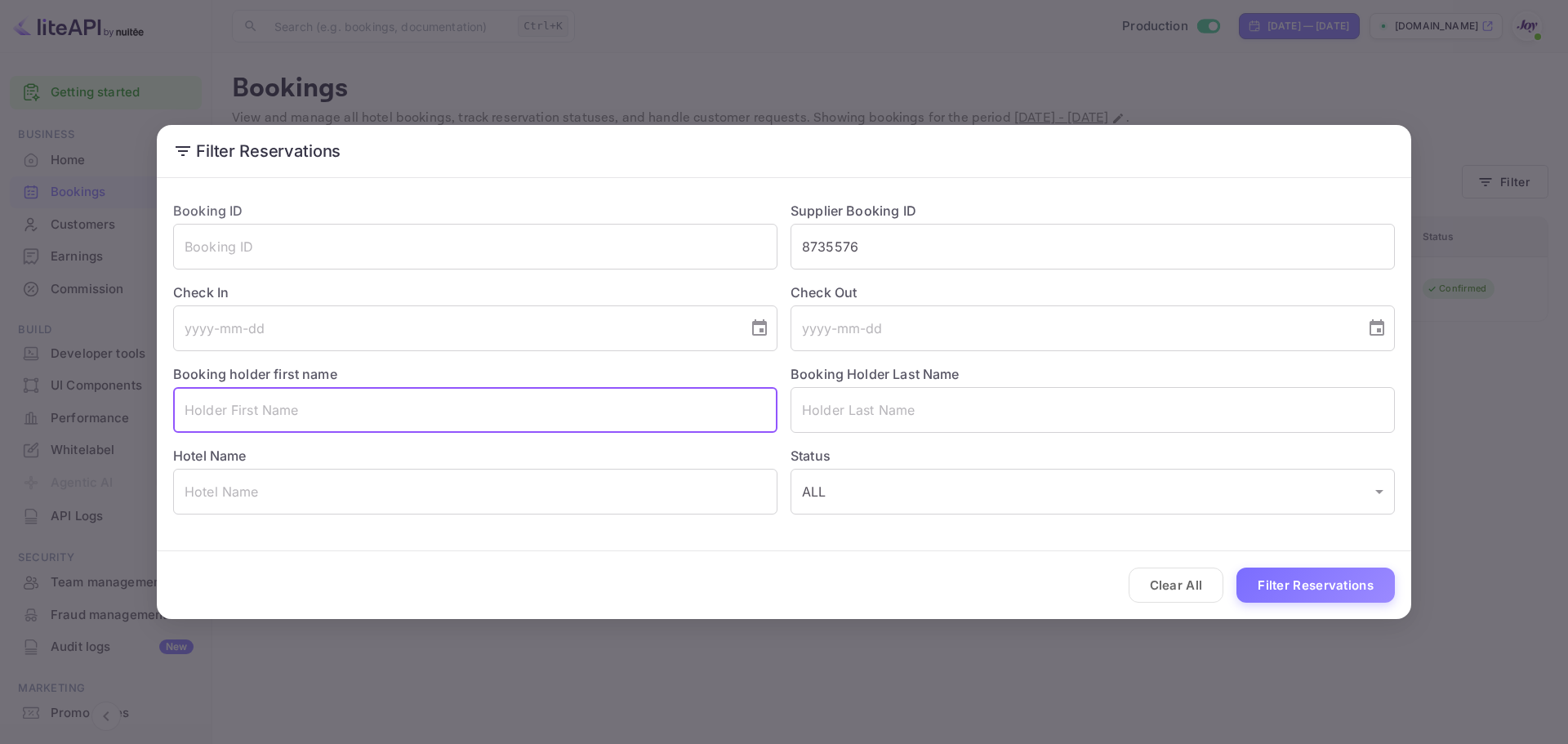
click at [411, 390] on input "text" at bounding box center [476, 410] width 605 height 46
paste input "[PERSON_NAME]"
type input "[PERSON_NAME]"
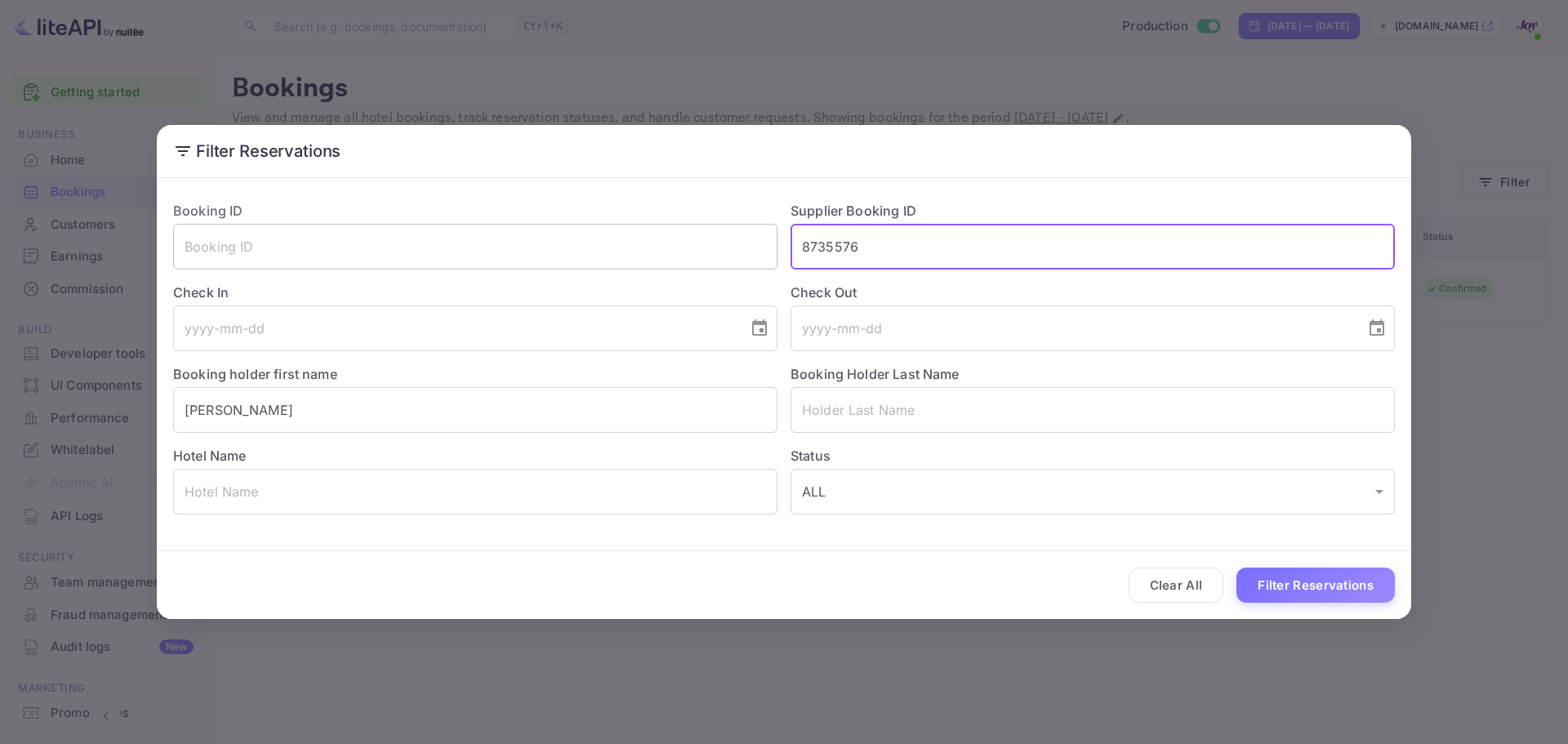
drag, startPoint x: 870, startPoint y: 245, endPoint x: 754, endPoint y: 257, distance: 116.6
click at [754, 257] on div "Booking ID ​ Supplier Booking ID 8735576 ​ Check In ​ Check Out ​ Booking holde…" at bounding box center [777, 351] width 1235 height 326
click at [1237, 568] on button "Filter Reservations" at bounding box center [1316, 585] width 158 height 35
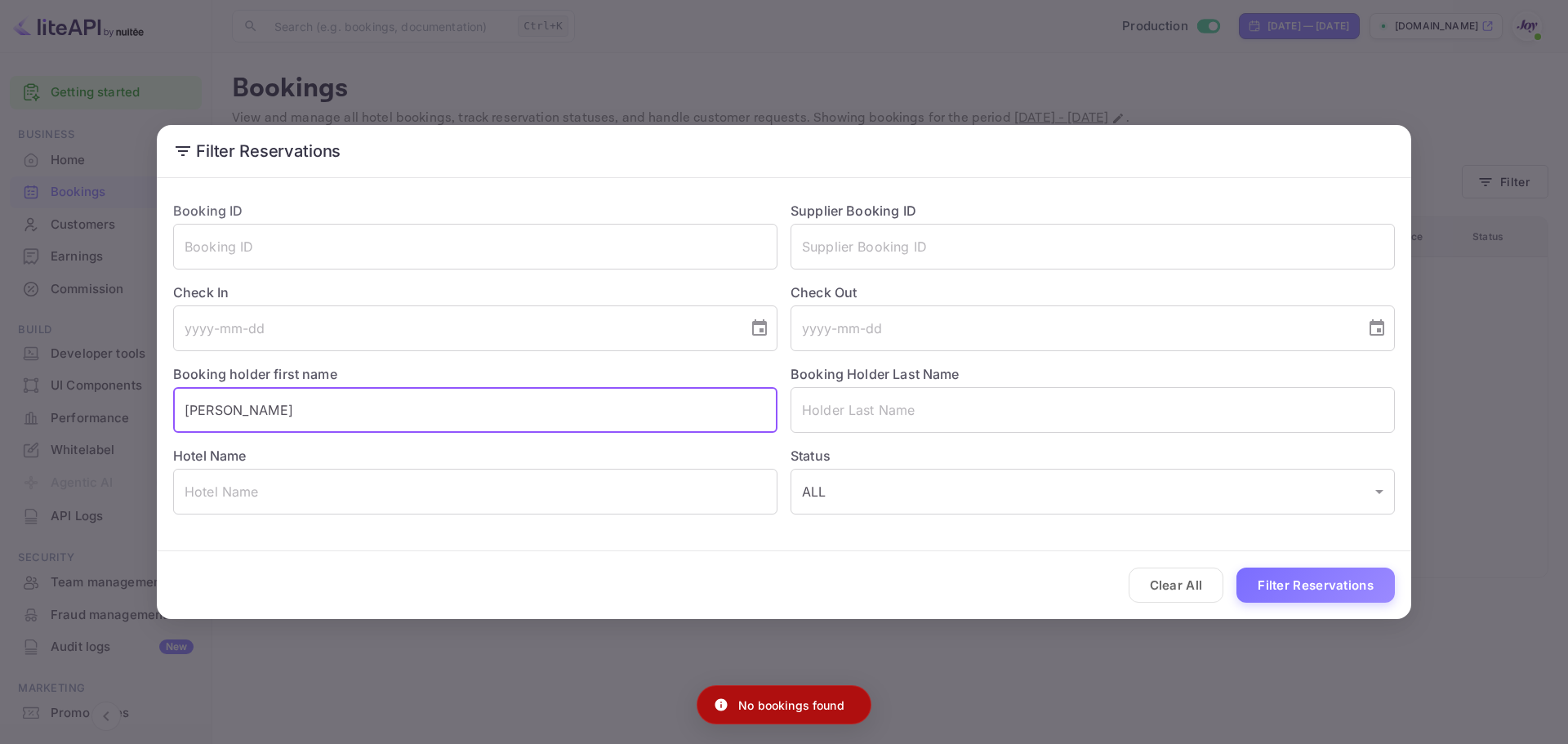
drag, startPoint x: 296, startPoint y: 412, endPoint x: 217, endPoint y: 412, distance: 79.0
click at [217, 412] on input "[PERSON_NAME]" at bounding box center [476, 410] width 605 height 46
type input "[PERSON_NAME]"
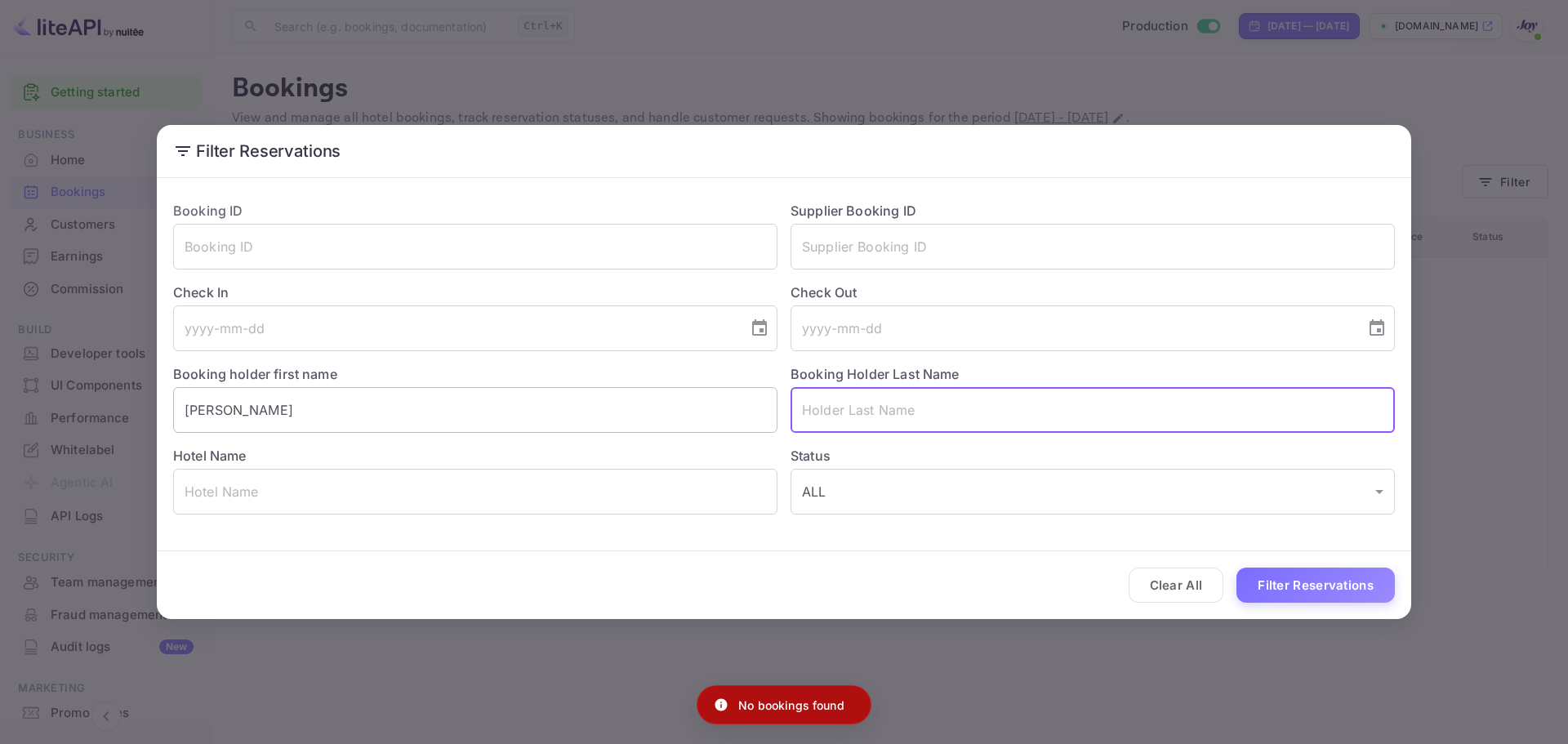
paste input "[PERSON_NAME]"
type input "[PERSON_NAME]"
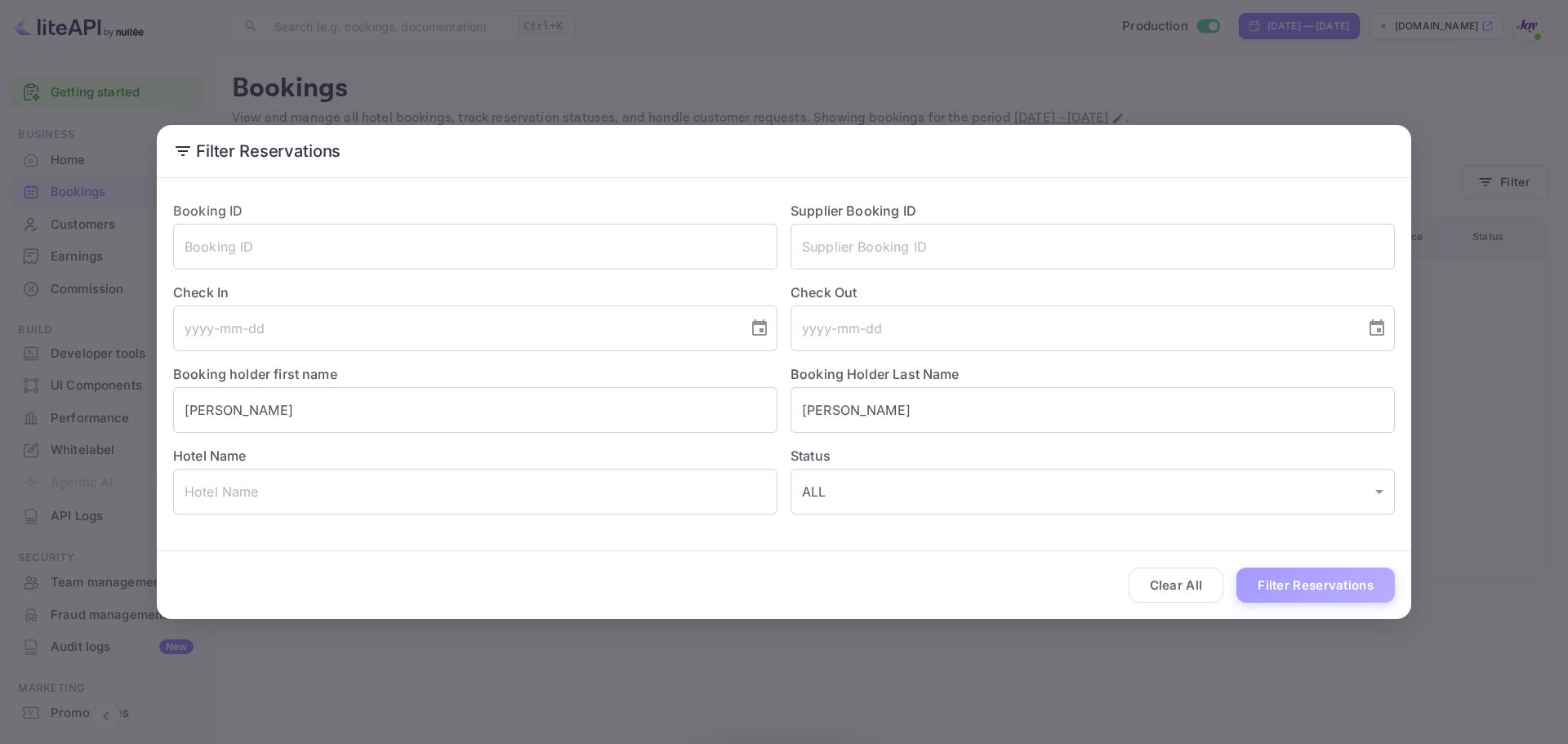
drag, startPoint x: 1283, startPoint y: 581, endPoint x: 834, endPoint y: 196, distance: 591.5
click at [1283, 579] on button "Filter Reservations" at bounding box center [1316, 585] width 158 height 35
drag, startPoint x: 217, startPoint y: 410, endPoint x: 30, endPoint y: 409, distance: 187.0
click at [30, 409] on div "Filter Reservations Booking ID ​ Supplier Booking ID ​ Check In ​ Check Out ​ B…" at bounding box center [784, 372] width 1568 height 744
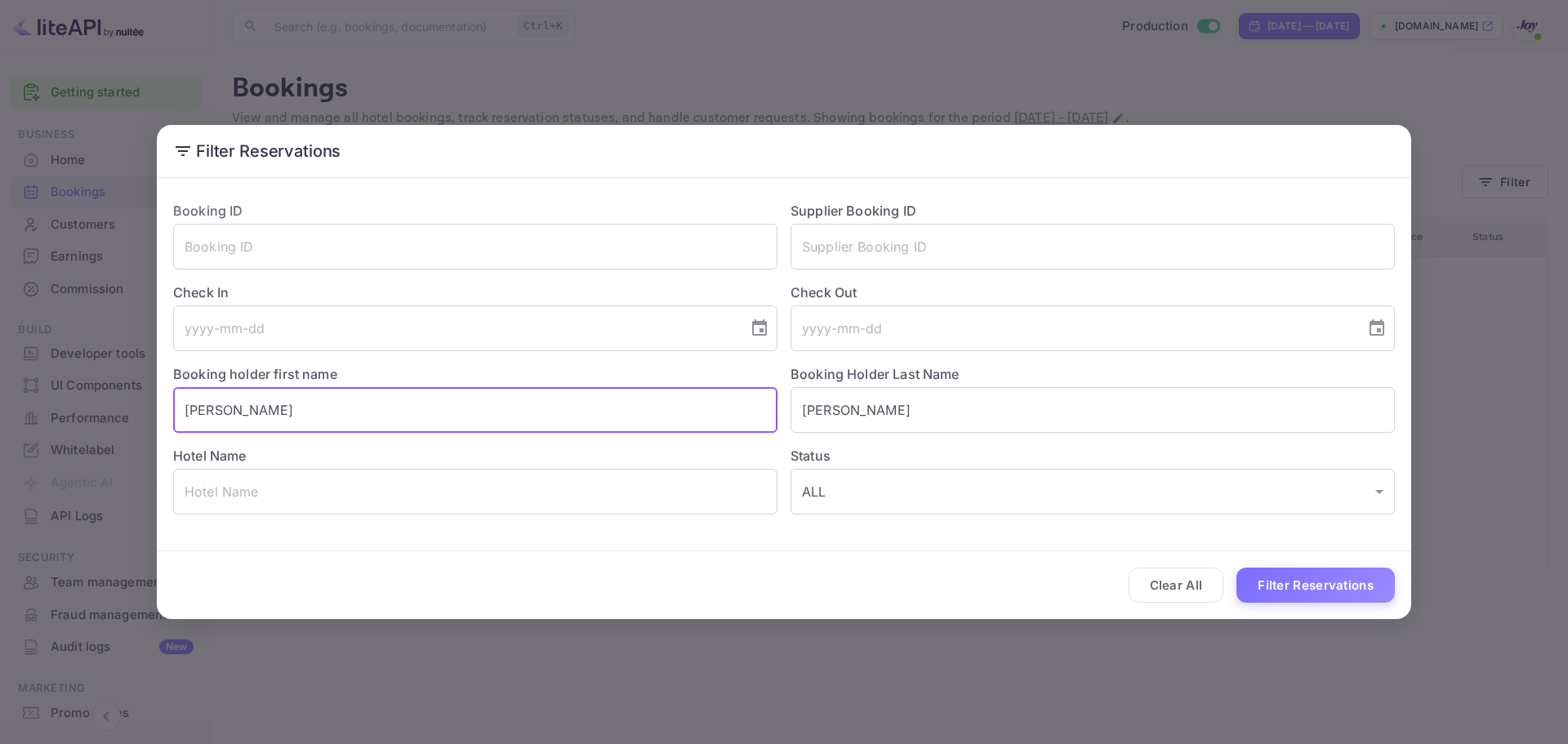
paste input "Indigo Train"
click at [248, 409] on input "Indigo Train" at bounding box center [476, 410] width 605 height 46
type input "Indigo"
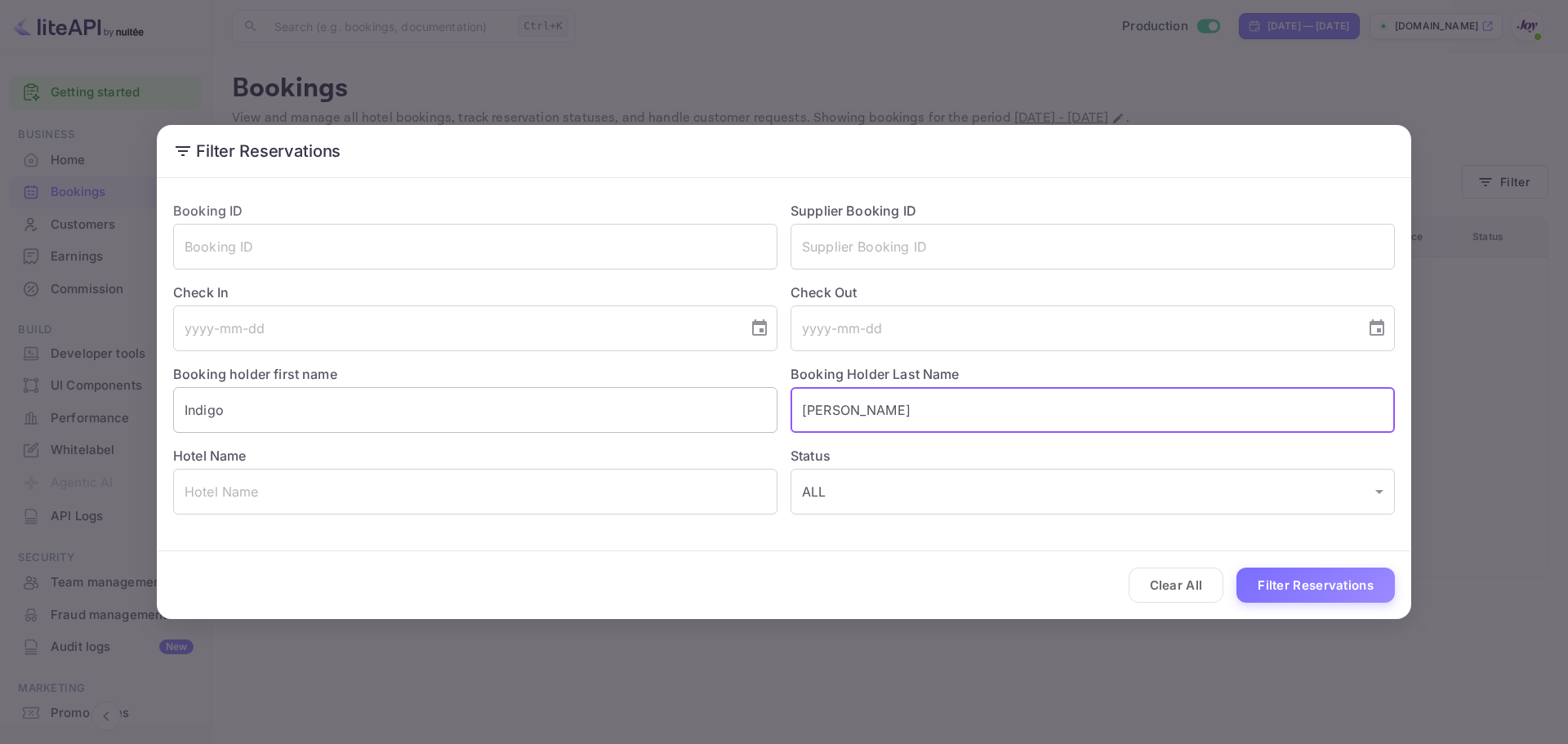
paste input "Train"
type input "Train"
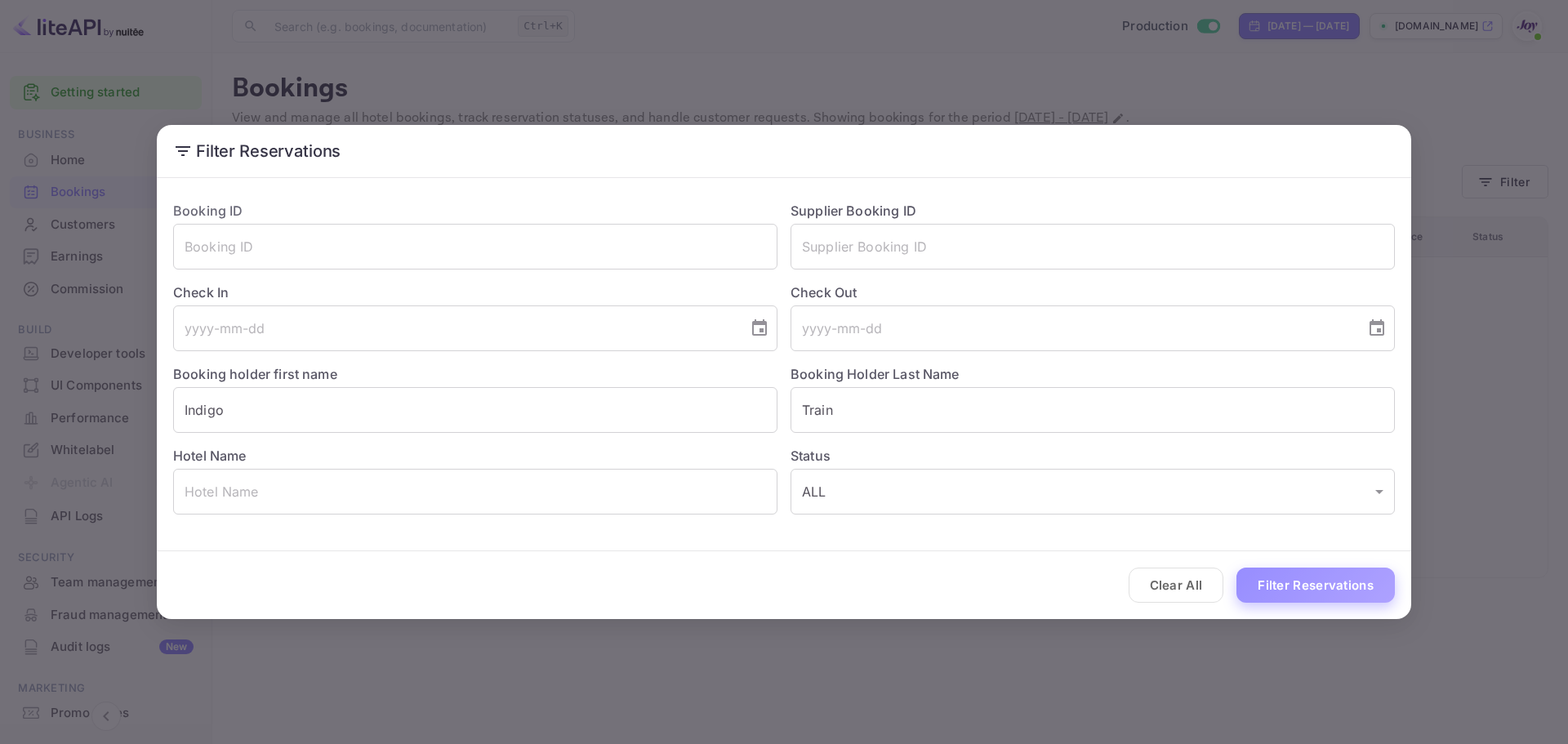
click at [1264, 572] on button "Filter Reservations" at bounding box center [1316, 585] width 158 height 35
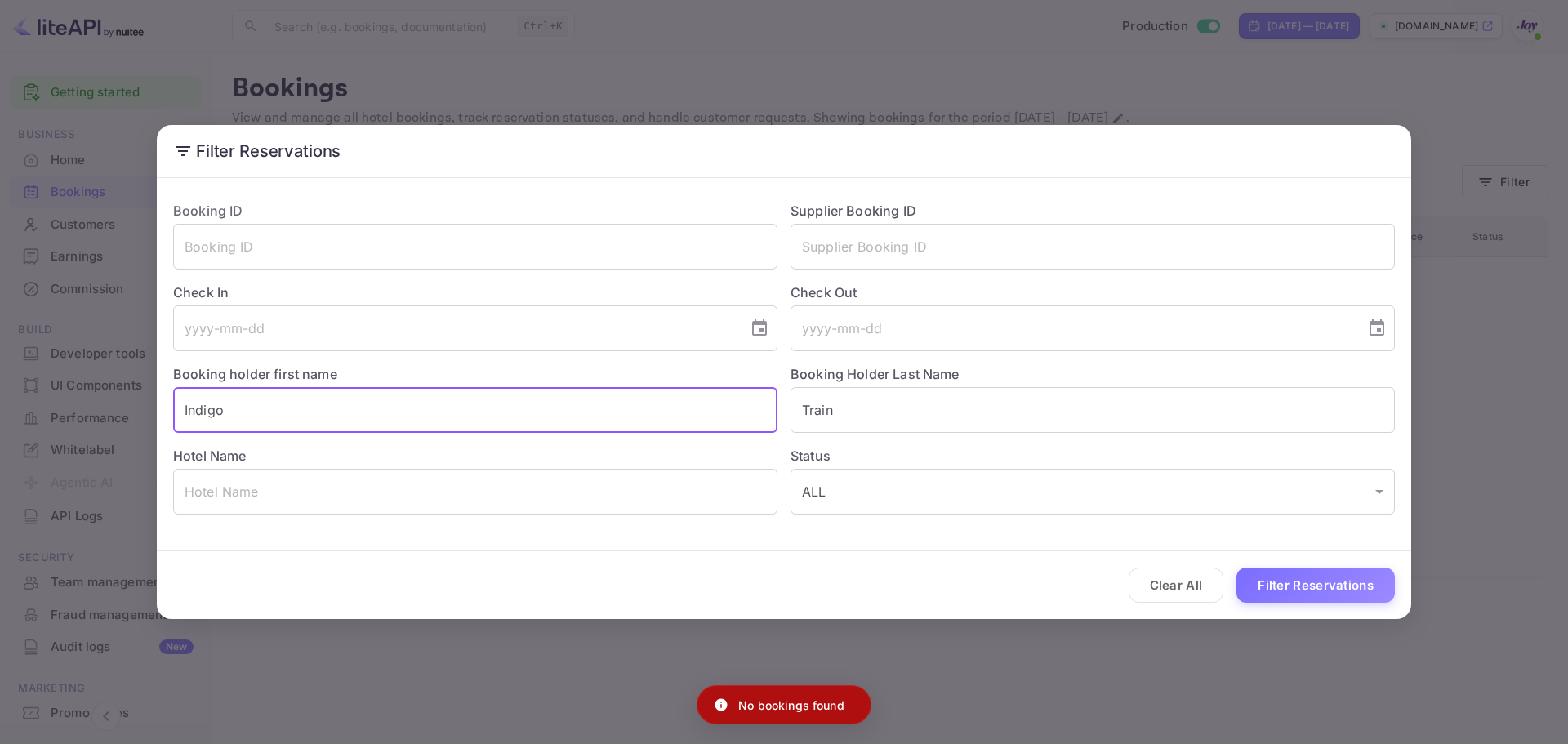
drag, startPoint x: 253, startPoint y: 409, endPoint x: 76, endPoint y: 401, distance: 177.2
click at [76, 401] on div "Filter Reservations Booking ID ​ Supplier Booking ID ​ Check In ​ Check Out ​ B…" at bounding box center [784, 372] width 1568 height 744
click at [1331, 586] on button "Filter Reservations" at bounding box center [1316, 585] width 158 height 35
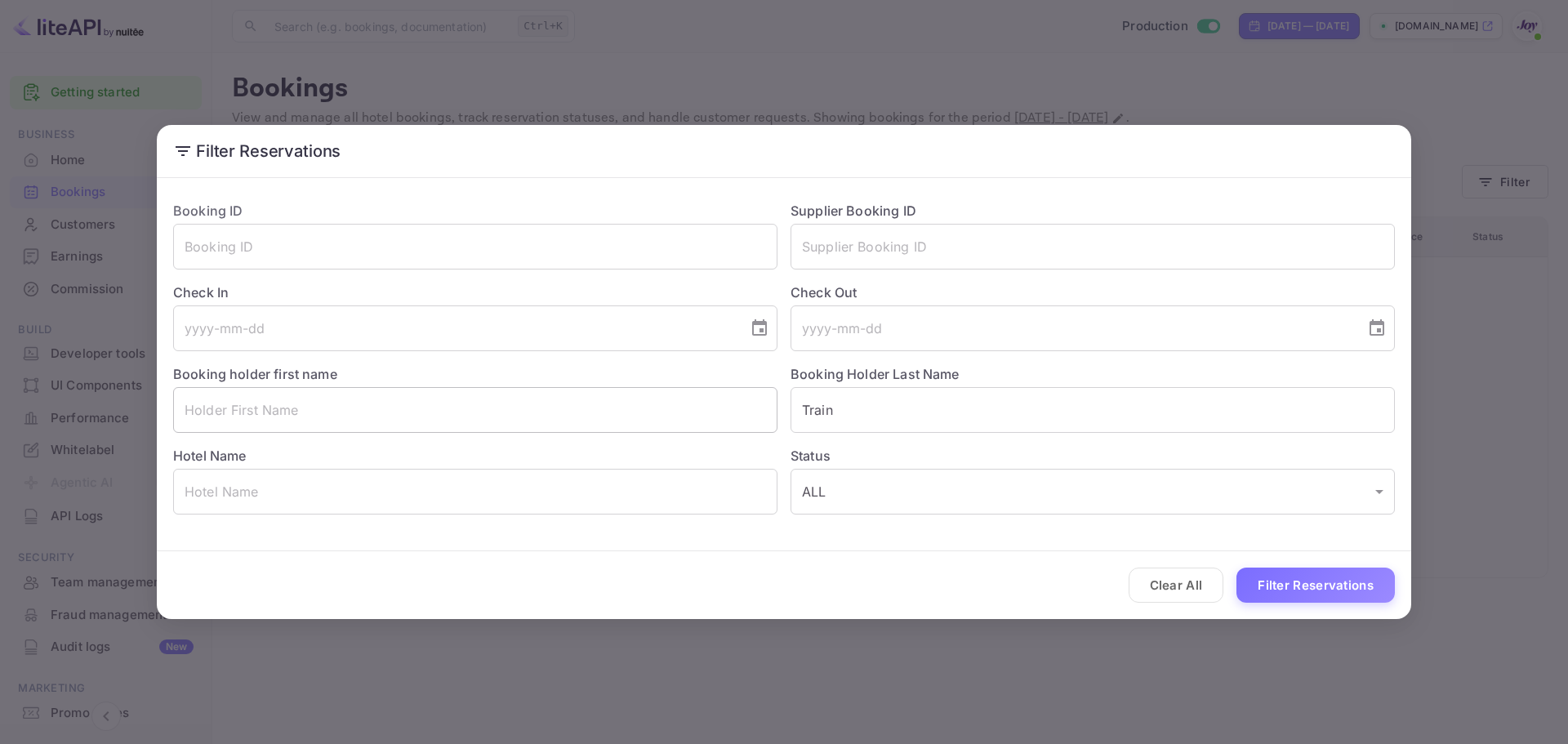
click at [191, 416] on input "text" at bounding box center [476, 410] width 605 height 46
click at [1259, 575] on button "Filter Reservations" at bounding box center [1316, 585] width 158 height 35
click at [566, 406] on input "Mr. Indigo" at bounding box center [476, 410] width 605 height 46
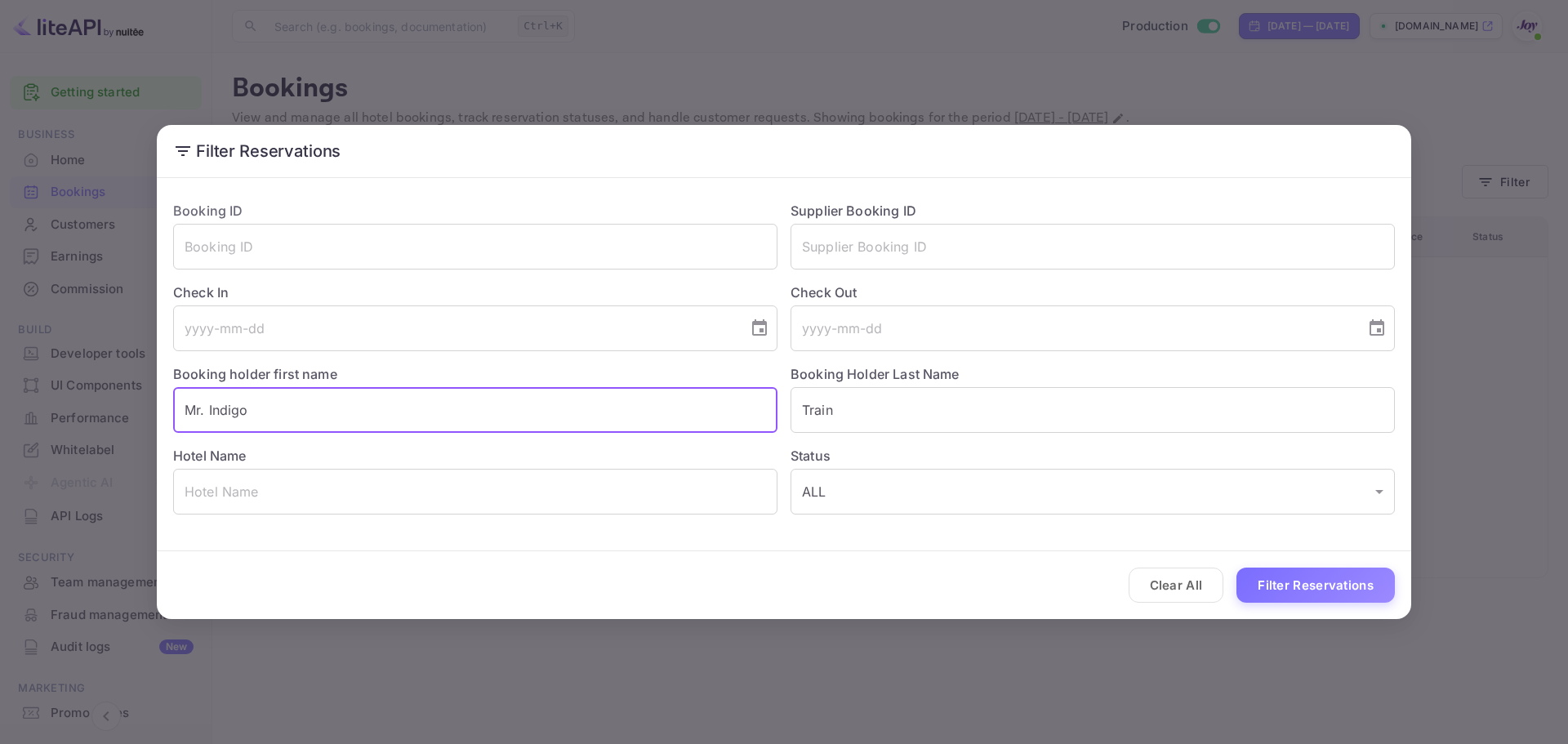
click at [566, 406] on input "Mr. Indigo" at bounding box center [476, 410] width 605 height 46
paste input "[PERSON_NAME]"
click at [245, 408] on input "[PERSON_NAME]" at bounding box center [476, 410] width 605 height 46
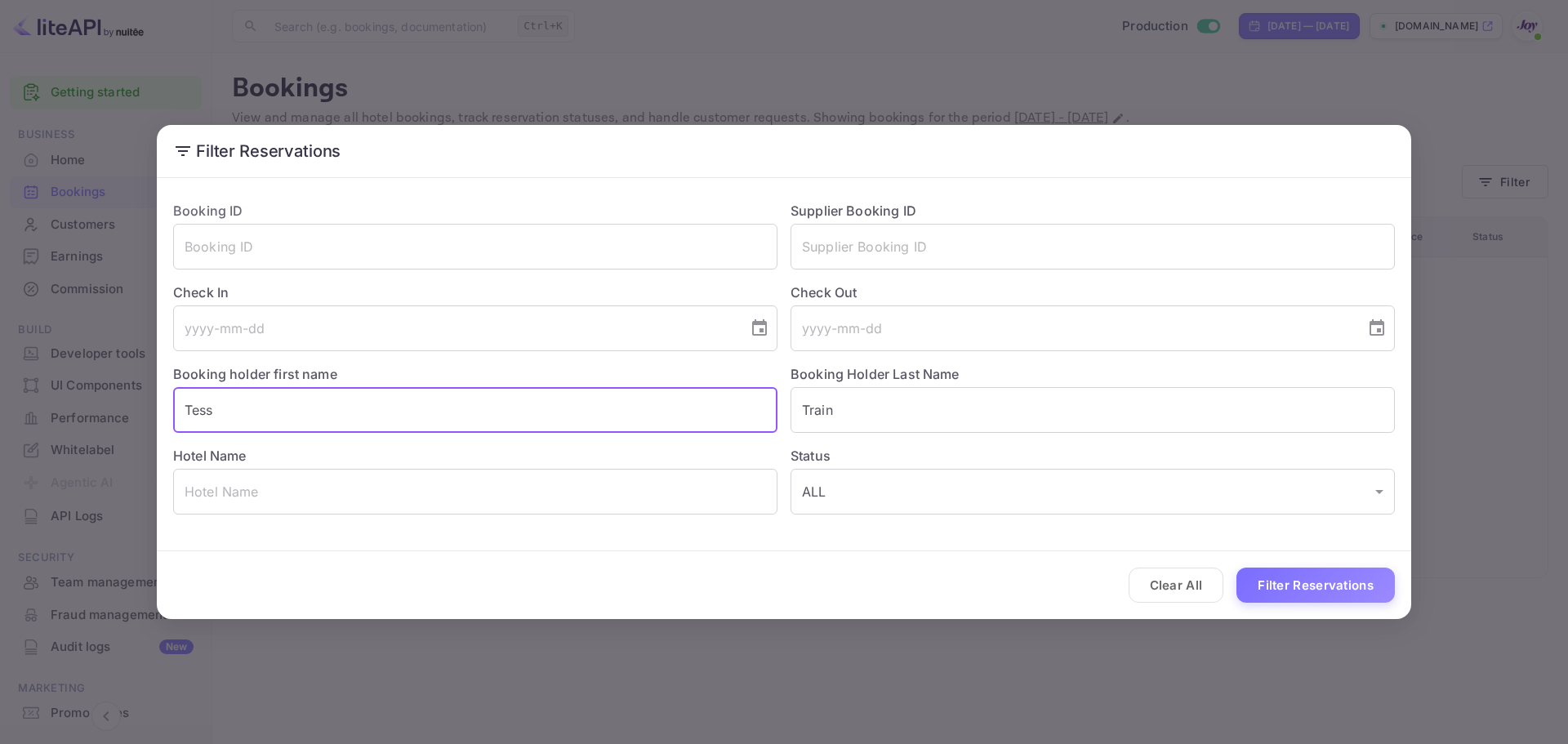
type input "Tess"
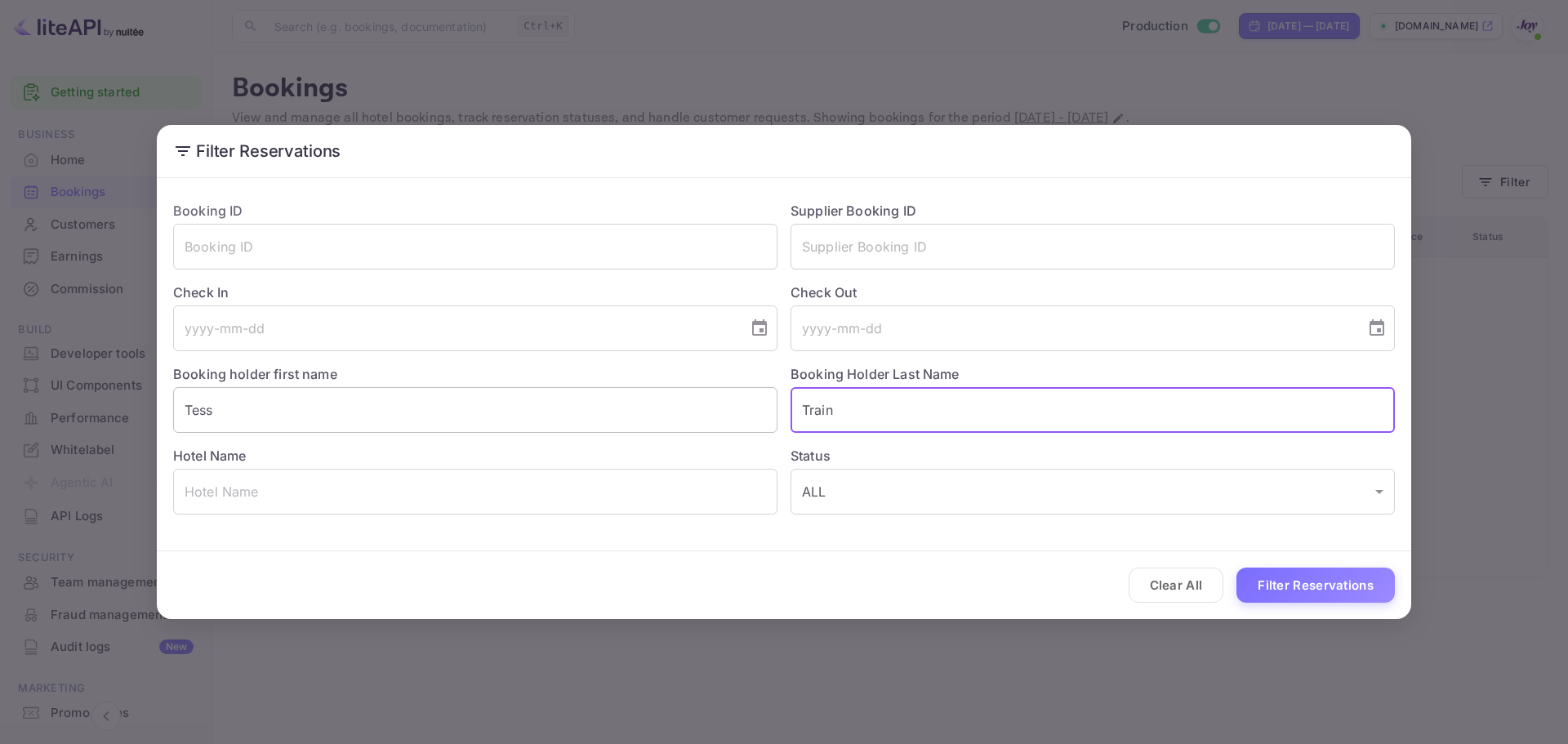
paste input "Ristevski"
type input "Ristevski"
click at [1285, 575] on button "Filter Reservations" at bounding box center [1316, 585] width 158 height 35
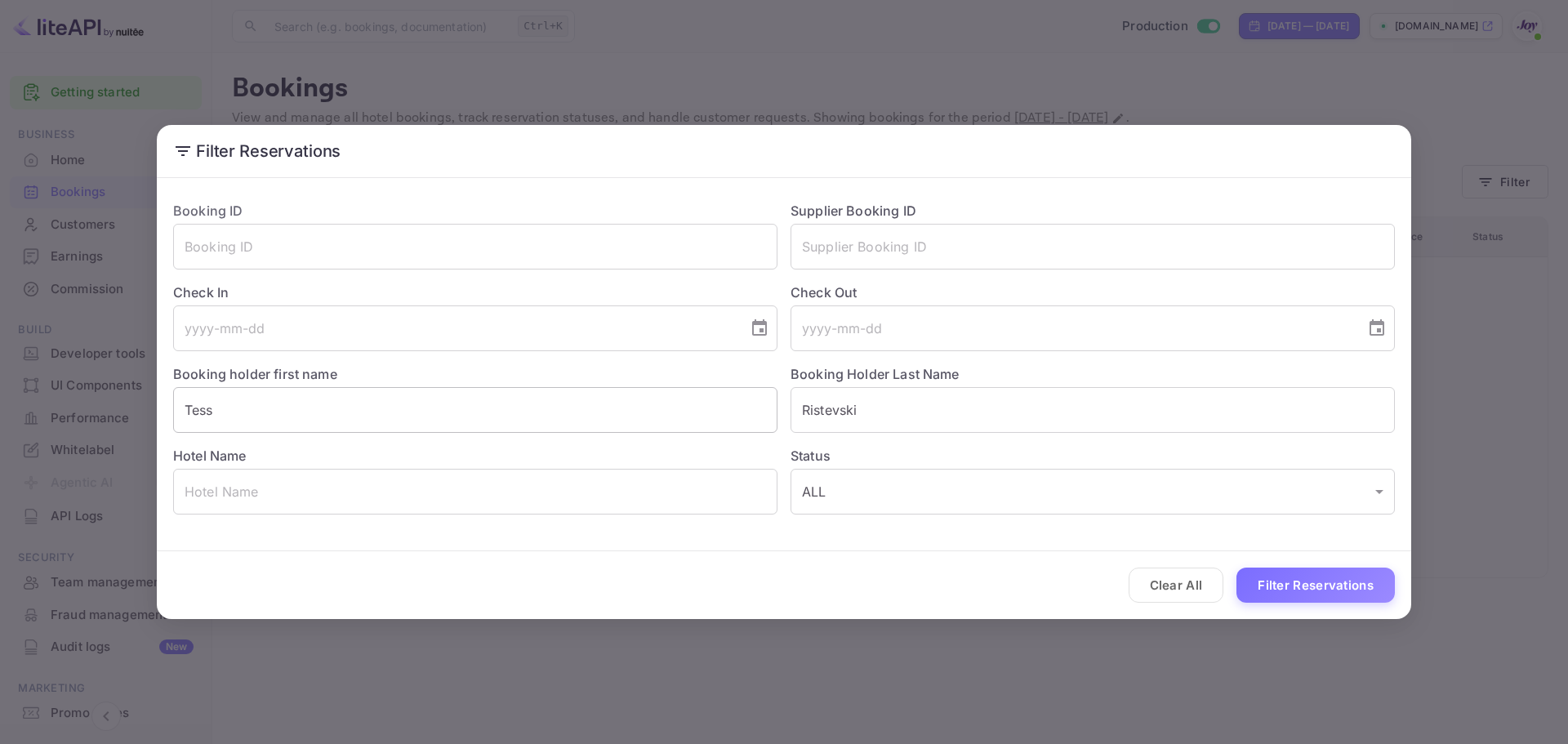
click at [352, 407] on input "Tess" at bounding box center [476, 410] width 605 height 46
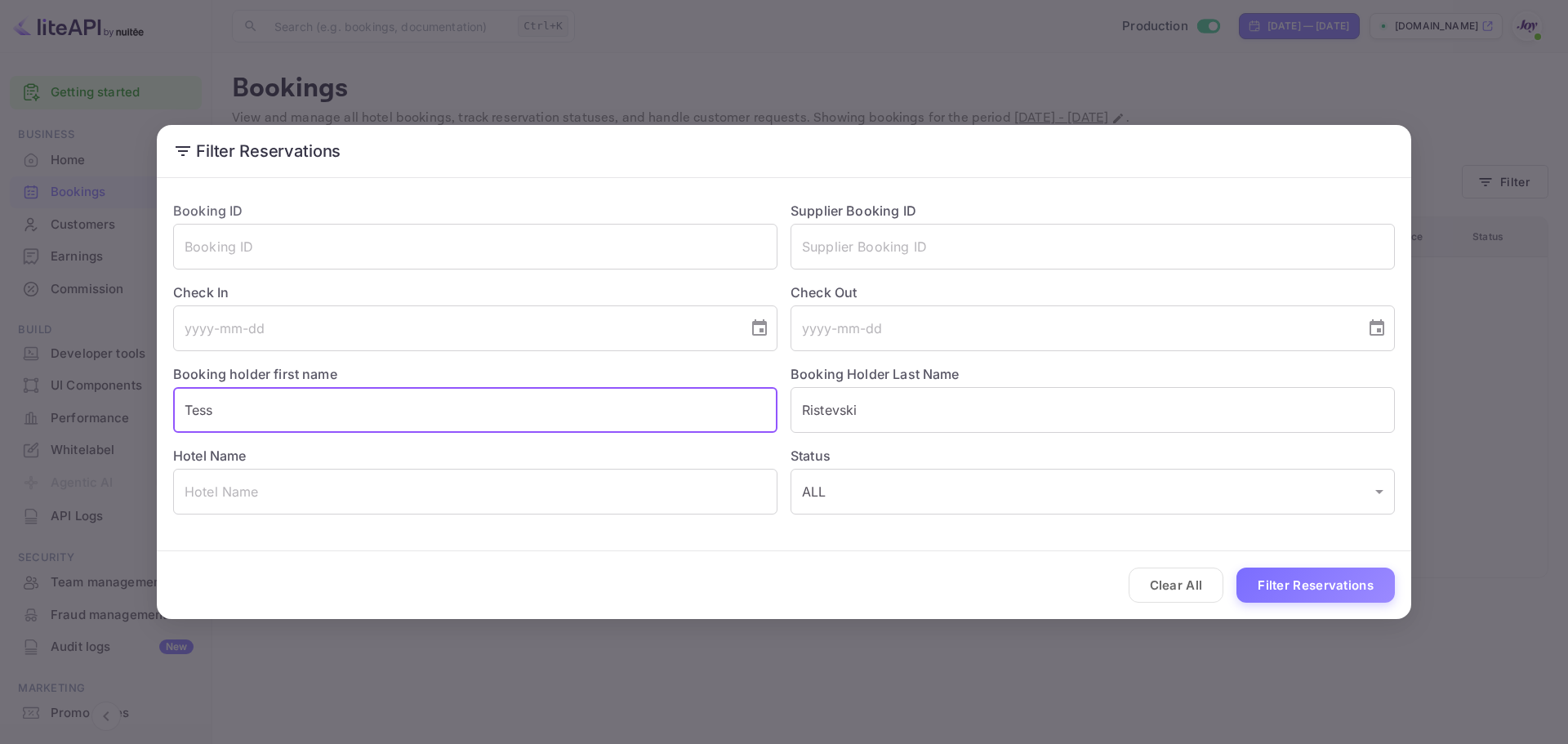
click at [352, 407] on input "Tess" at bounding box center [476, 410] width 605 height 46
paste input "[PERSON_NAME]"
click at [271, 408] on input "[PERSON_NAME]" at bounding box center [476, 410] width 605 height 46
type input "[PERSON_NAME]"
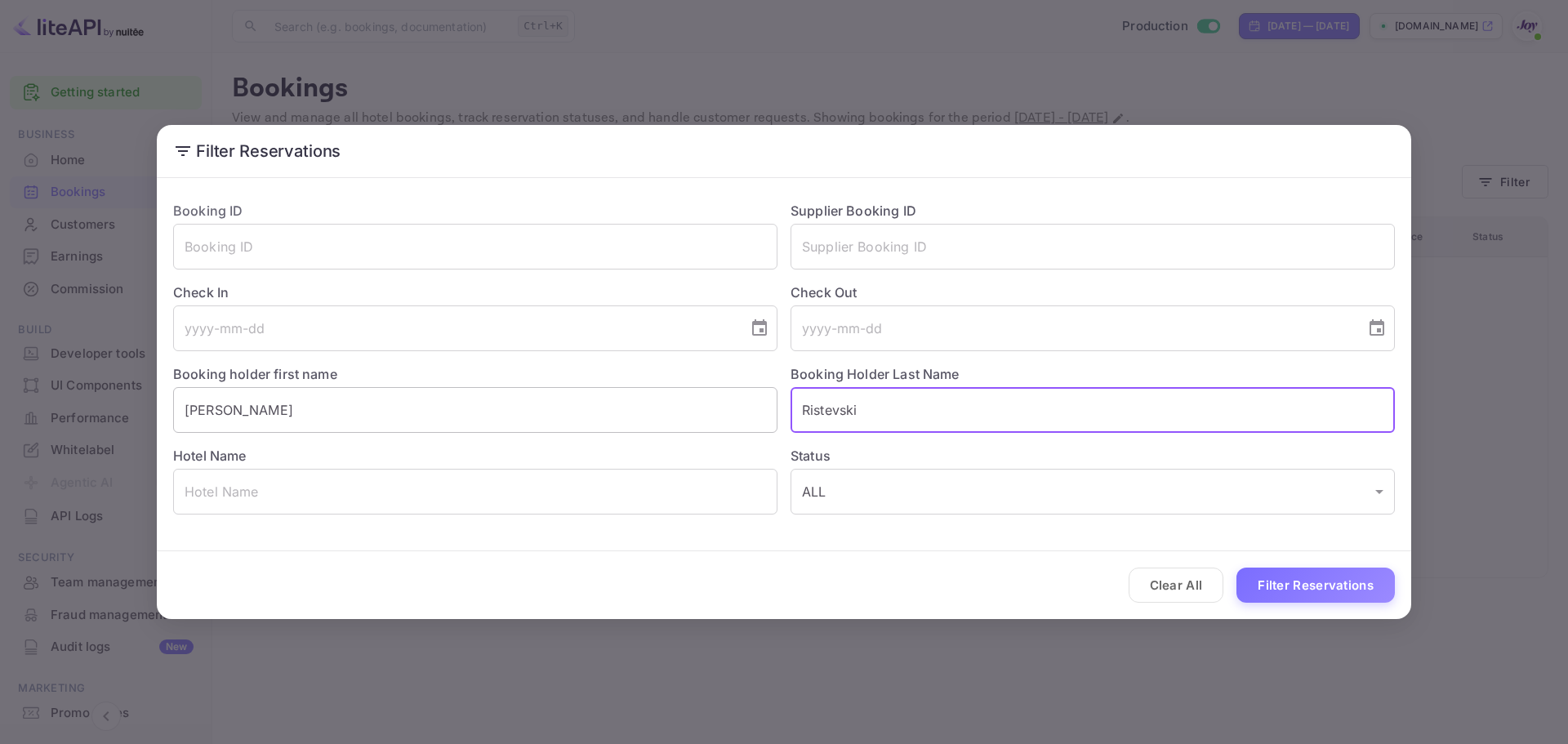
paste input "[PERSON_NAME]"
type input "[PERSON_NAME]"
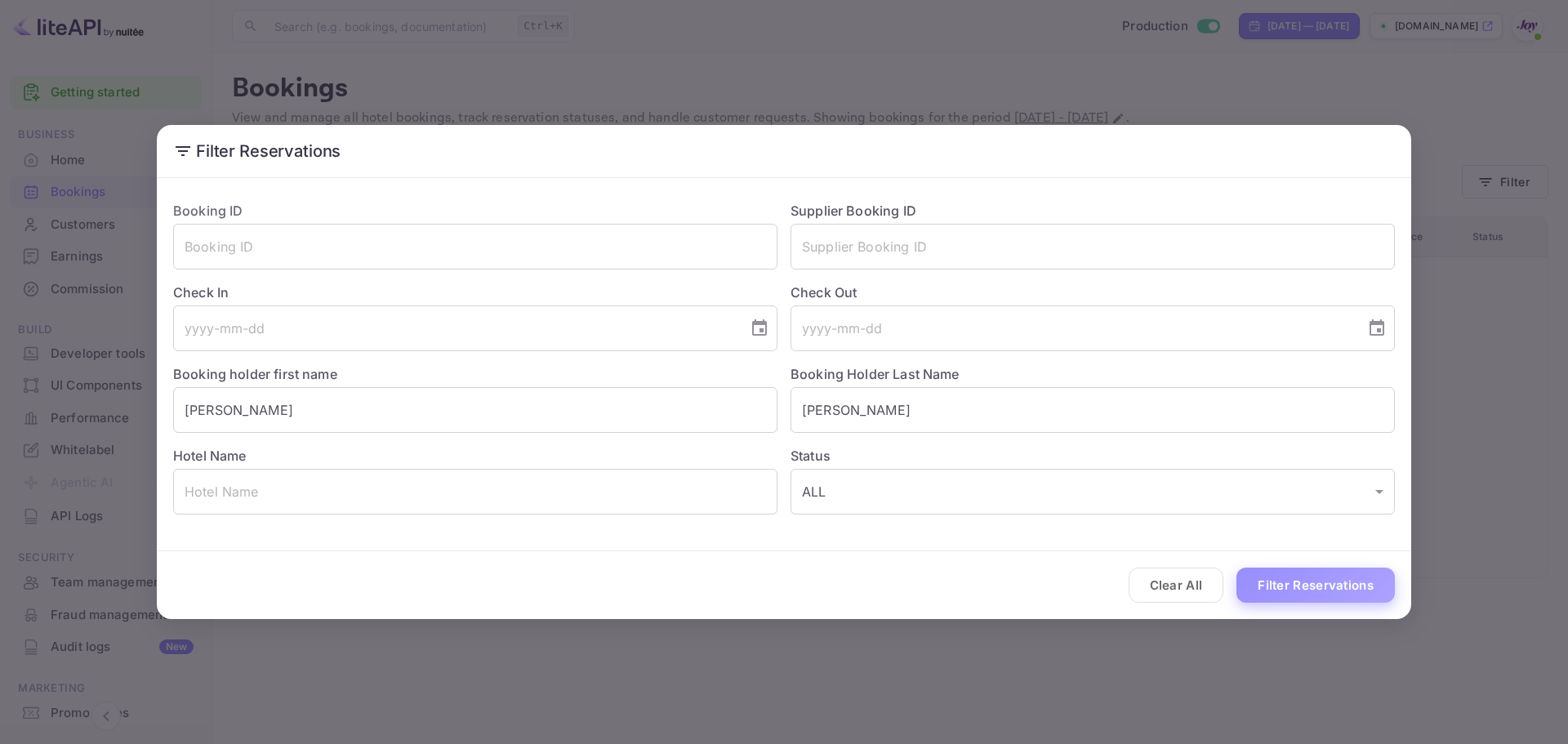
click at [1335, 575] on button "Filter Reservations" at bounding box center [1316, 585] width 158 height 35
click at [1326, 587] on button "Filter Reservations" at bounding box center [1316, 585] width 158 height 35
